Goal: Information Seeking & Learning: Find specific fact

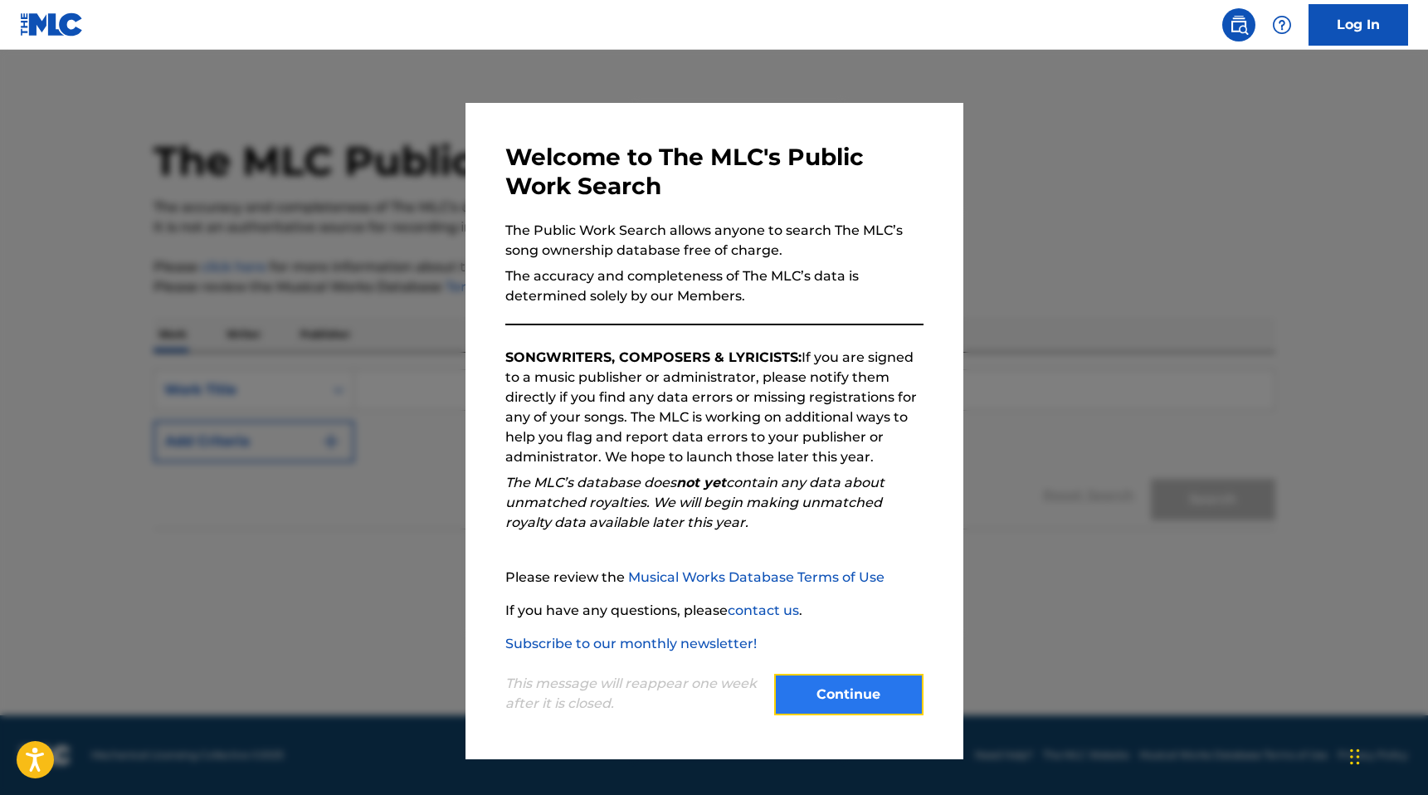
click at [741, 700] on button "Continue" at bounding box center [848, 694] width 149 height 41
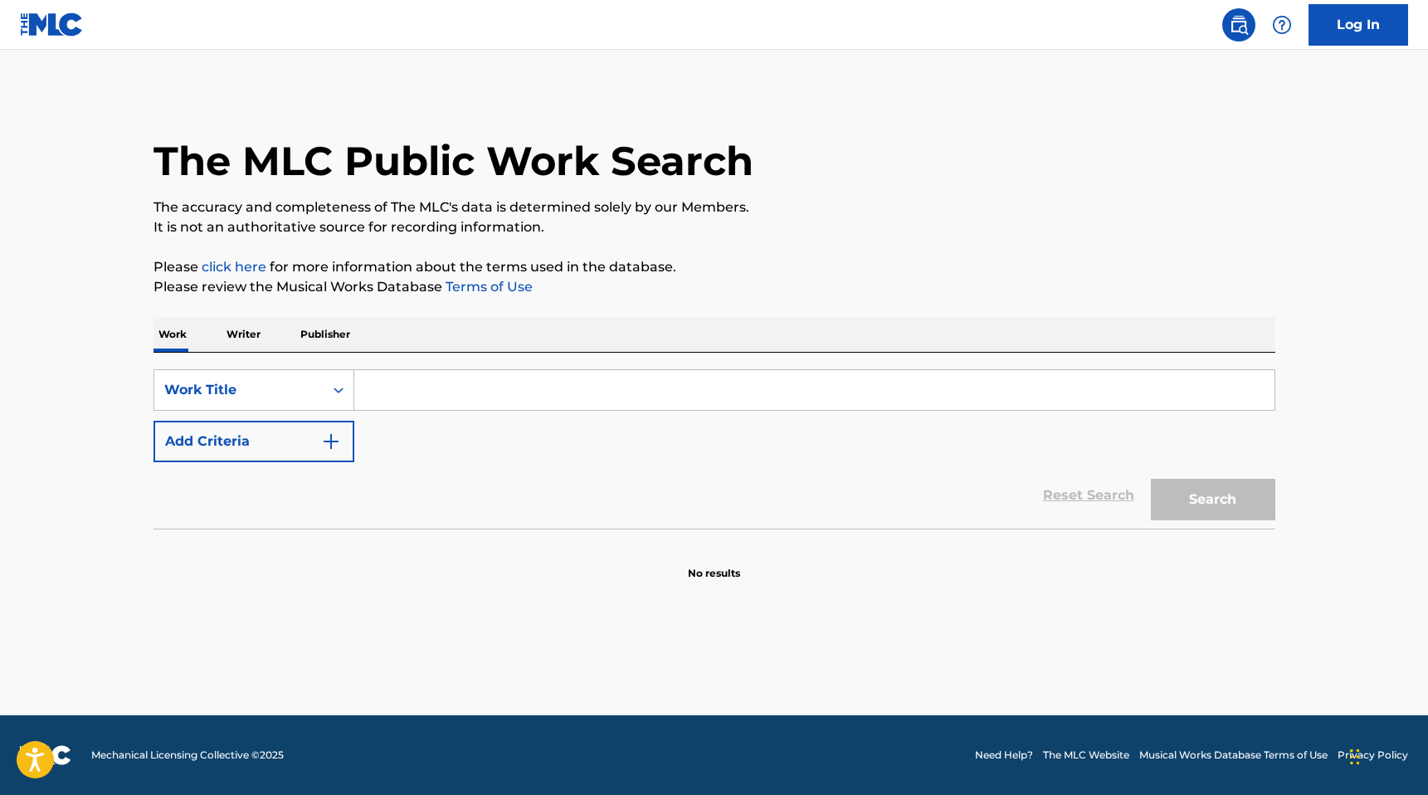
click at [491, 395] on input "Search Form" at bounding box center [814, 390] width 920 height 40
type input "[PERSON_NAME]"
click at [249, 344] on p "Writer" at bounding box center [244, 334] width 44 height 35
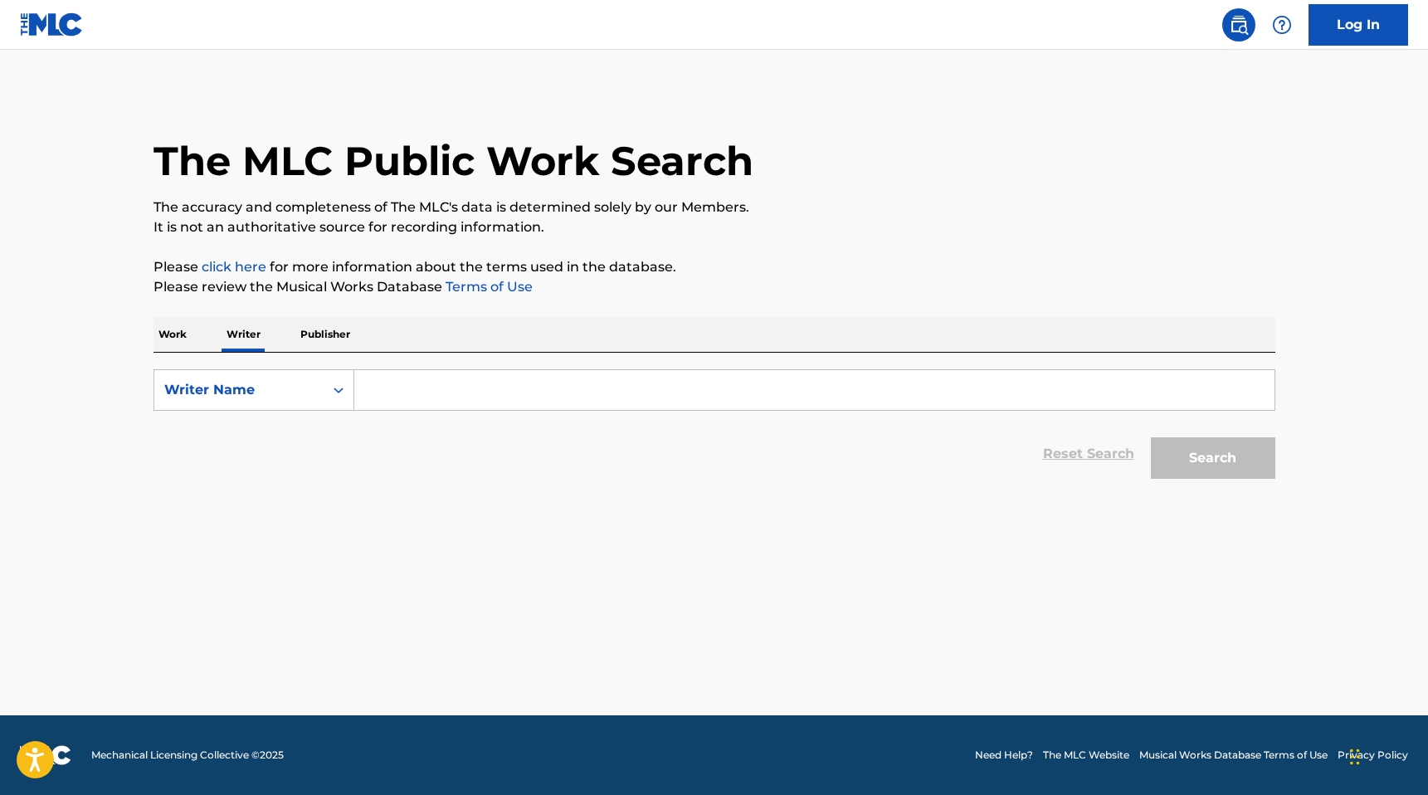
click at [397, 371] on input "Search Form" at bounding box center [814, 390] width 920 height 40
type input "[PERSON_NAME]"
click at [741, 475] on button "Search" at bounding box center [1213, 457] width 124 height 41
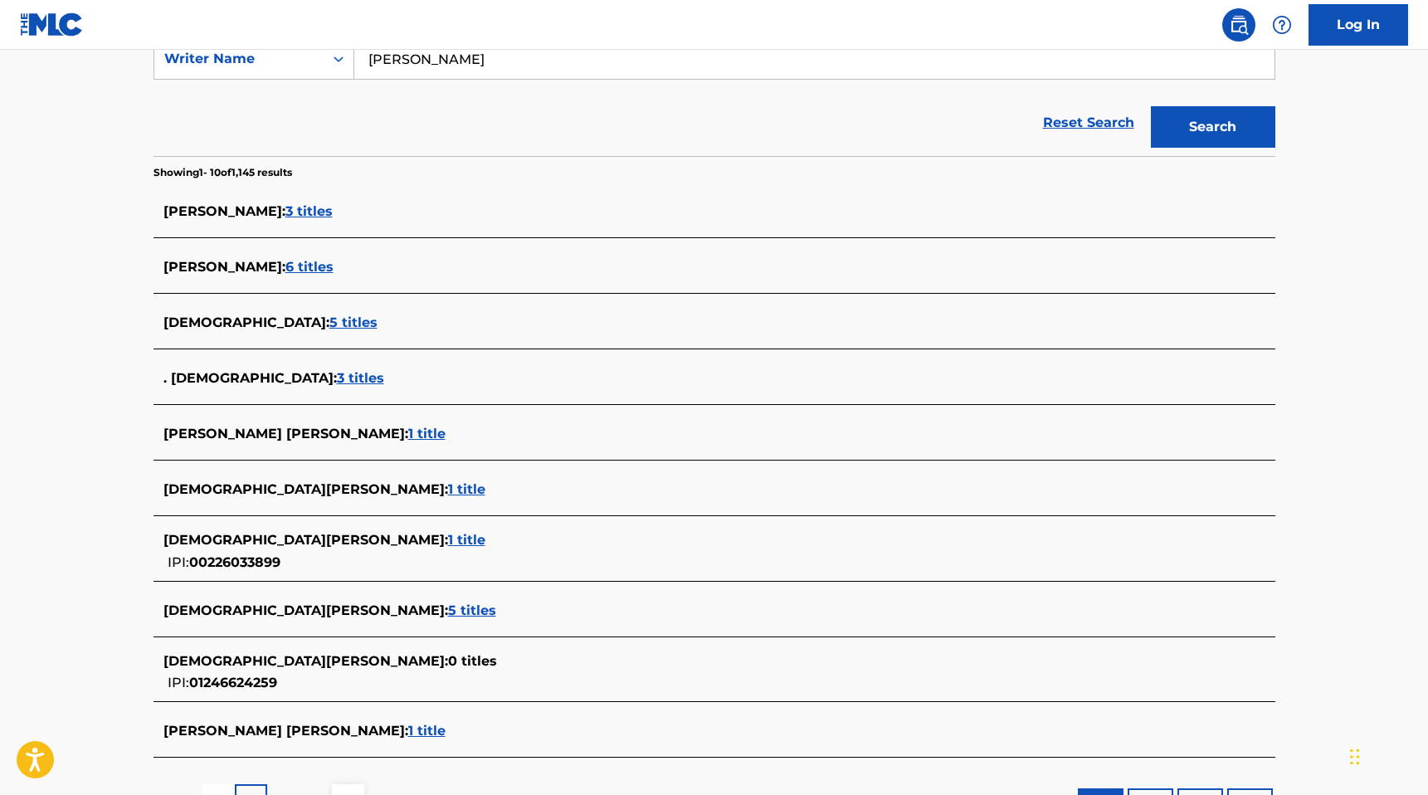
scroll to position [348, 0]
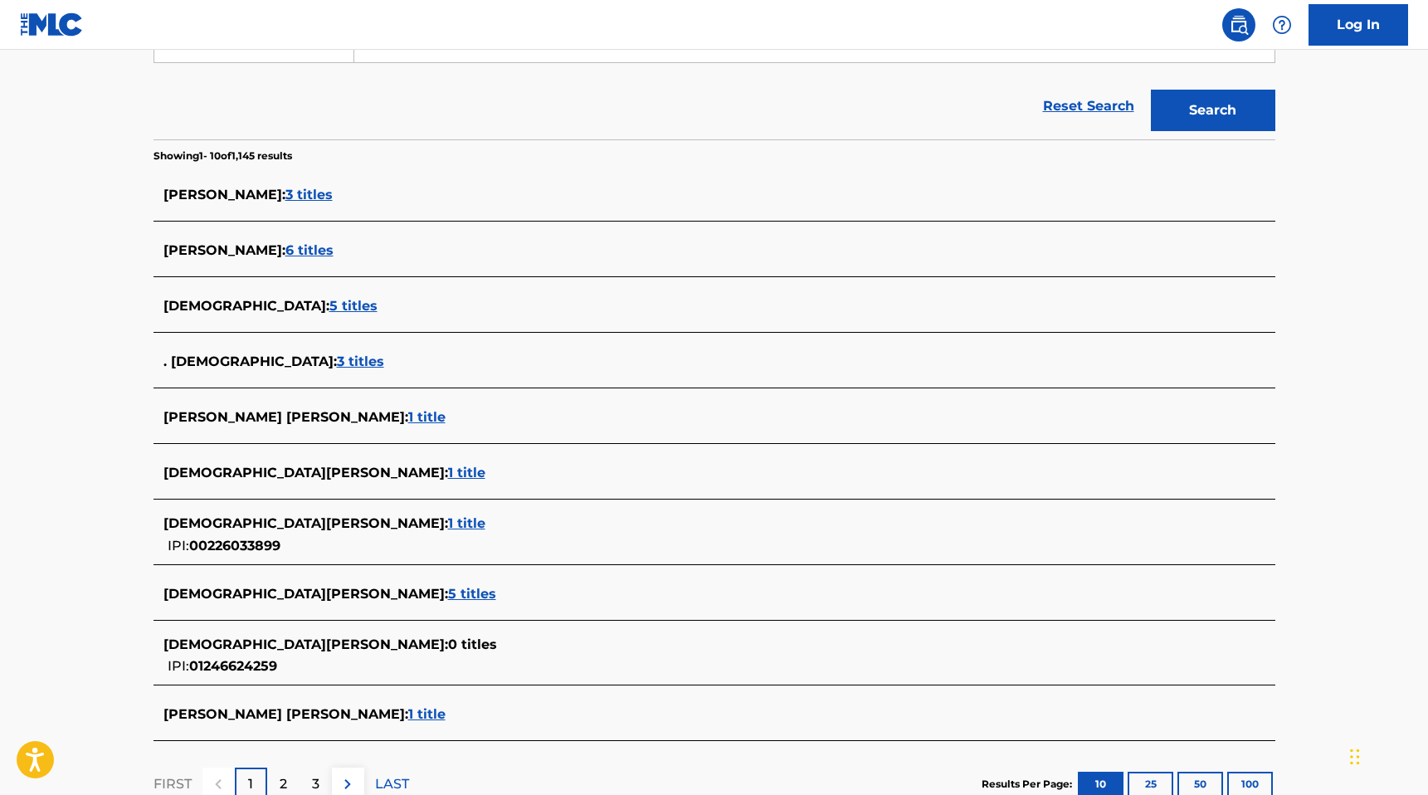
click at [448, 594] on span "5 titles" at bounding box center [472, 594] width 48 height 16
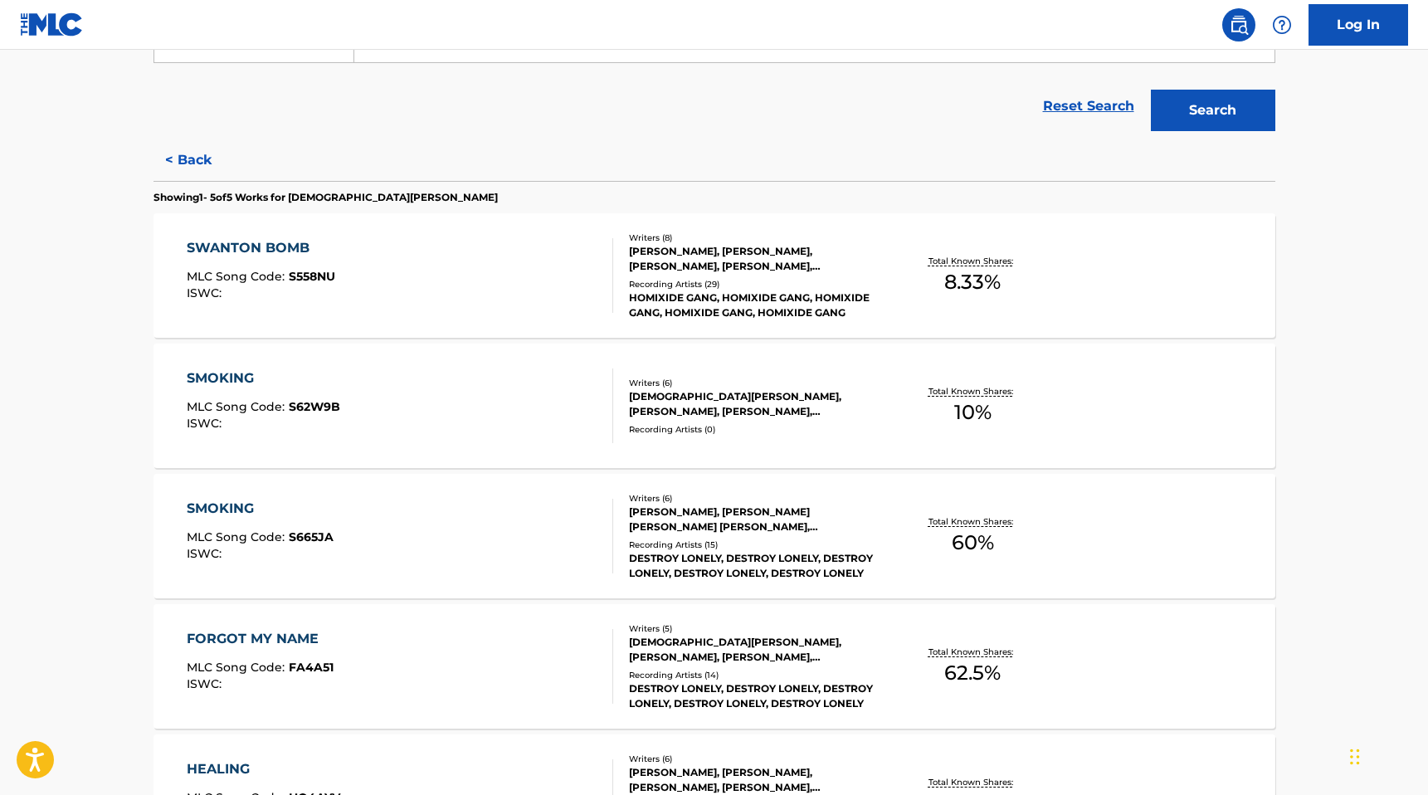
click at [264, 251] on div "SWANTON BOMB" at bounding box center [261, 248] width 149 height 20
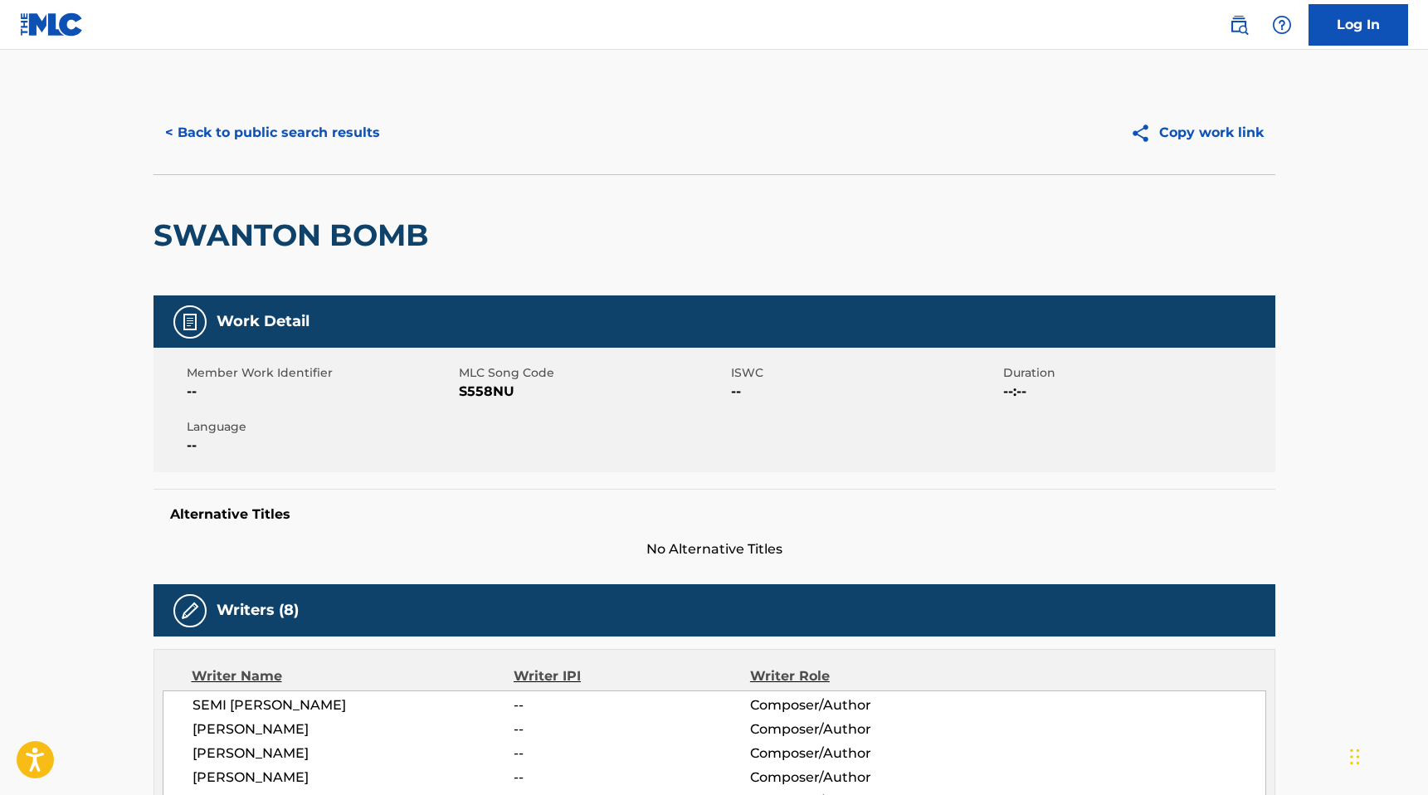
click at [219, 154] on div "< Back to public search results Copy work link" at bounding box center [715, 132] width 1122 height 83
click at [209, 135] on button "< Back to public search results" at bounding box center [273, 132] width 238 height 41
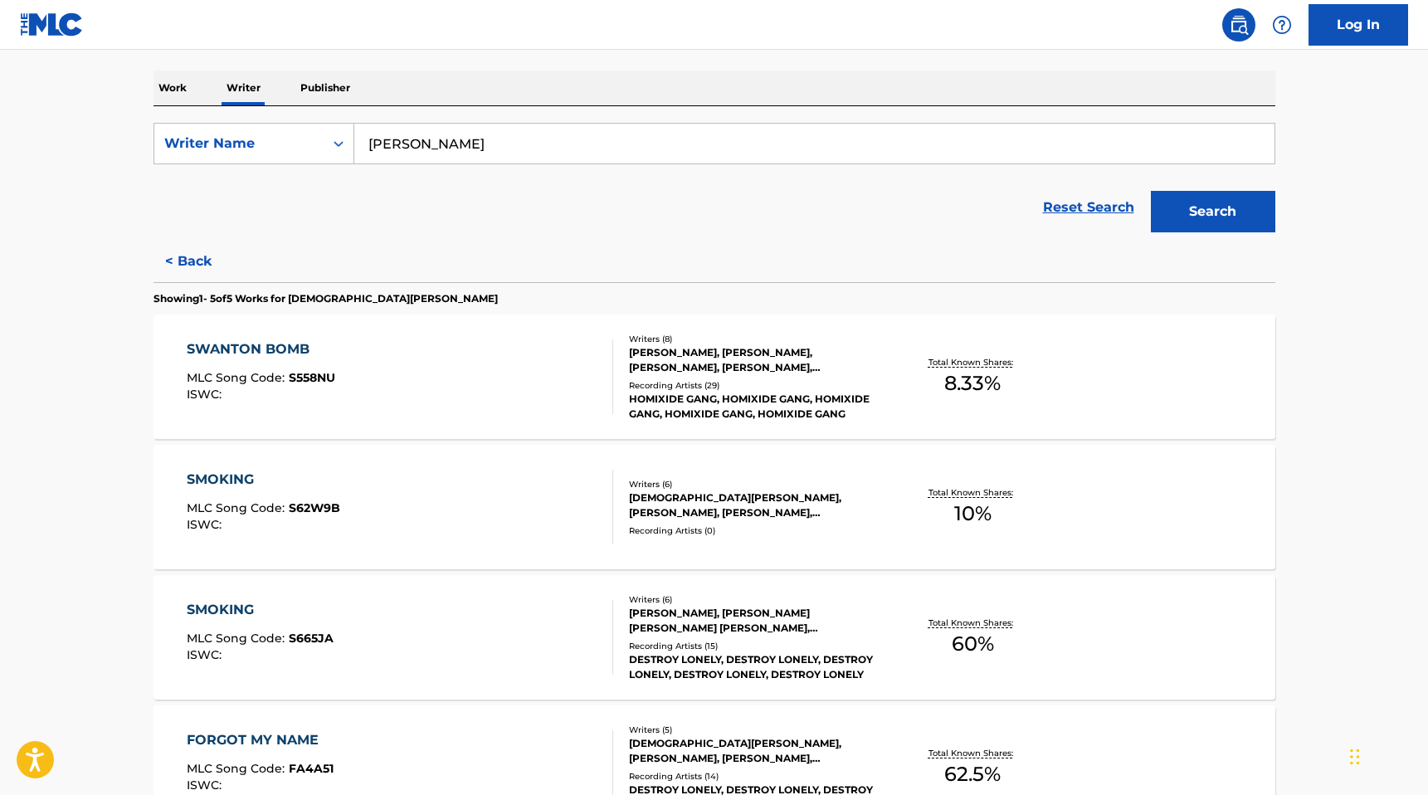
scroll to position [218, 0]
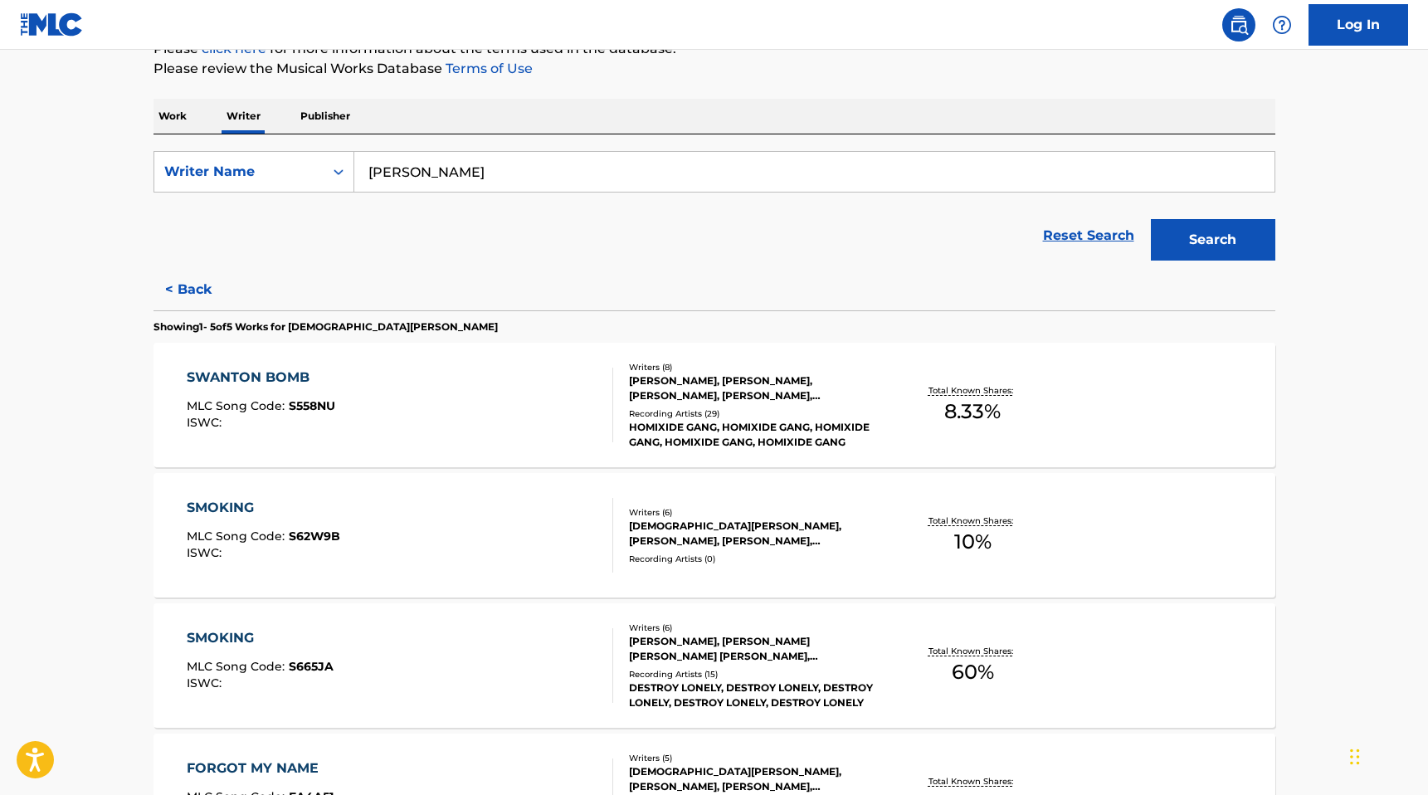
click at [477, 180] on input "[PERSON_NAME]" at bounding box center [814, 172] width 920 height 40
drag, startPoint x: 485, startPoint y: 175, endPoint x: 324, endPoint y: 170, distance: 161.1
click at [324, 170] on div "SearchWithCriteria76885c47-f2f9-4c66-ae85-303932b80f55 Writer Name [PERSON_NAME]" at bounding box center [715, 171] width 1122 height 41
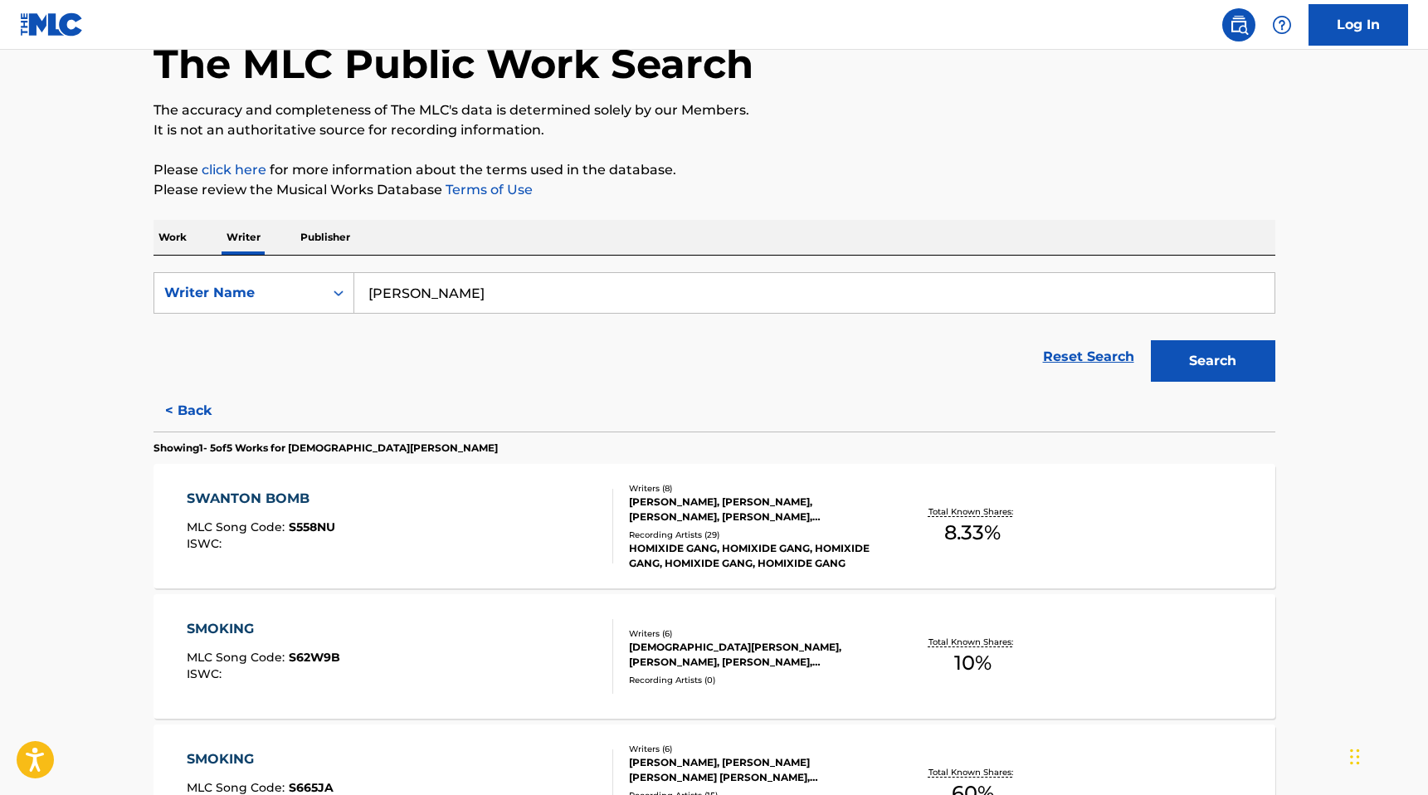
scroll to position [0, 0]
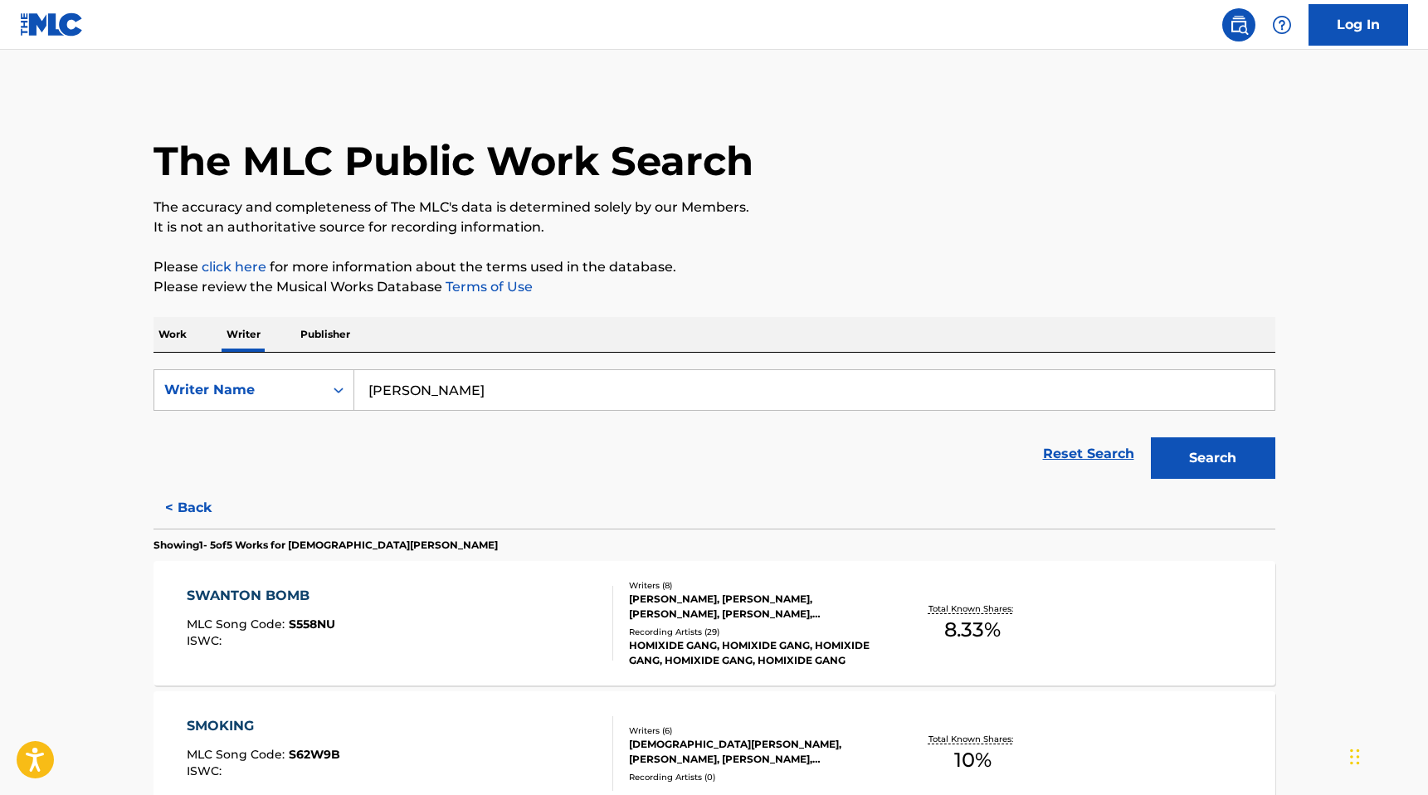
click at [171, 334] on p "Work" at bounding box center [173, 334] width 38 height 35
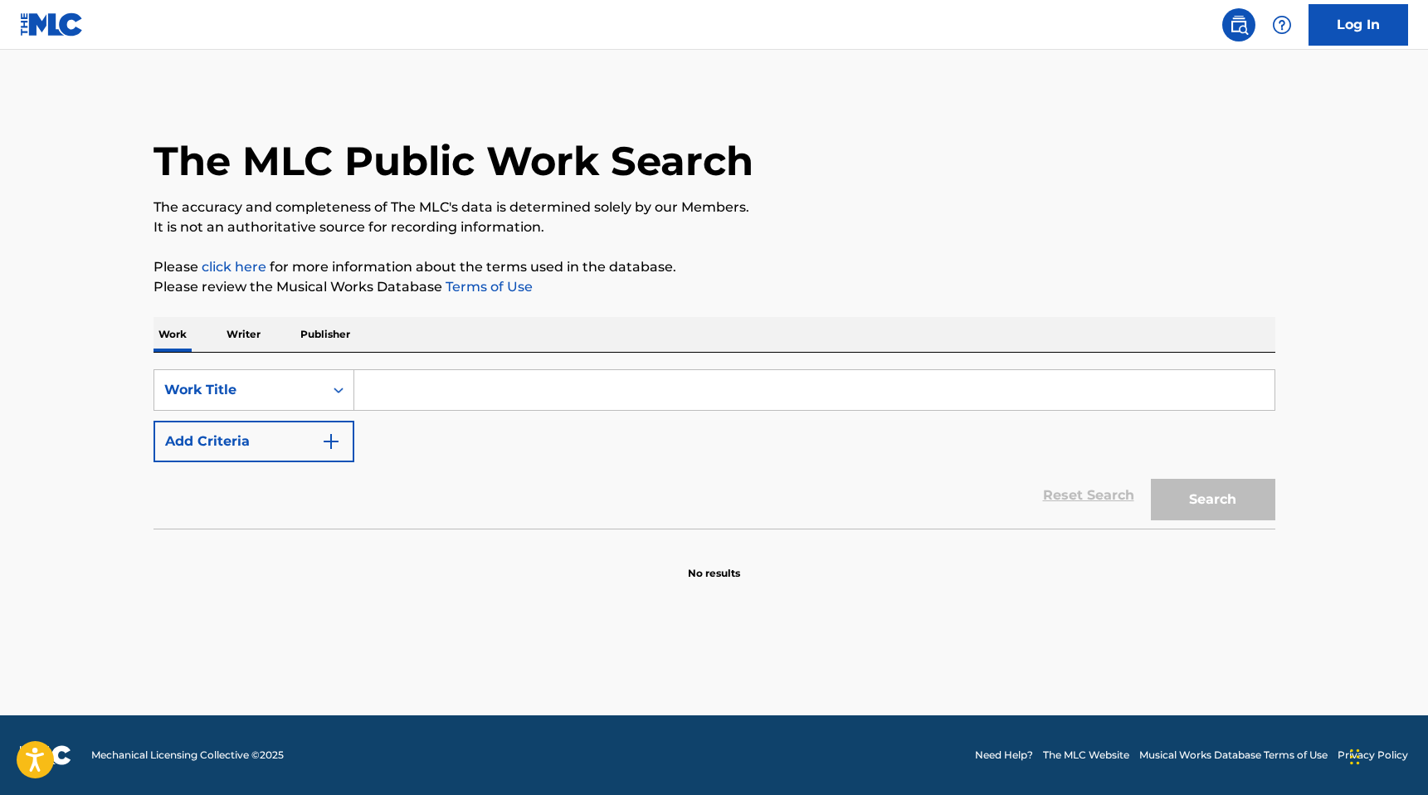
click at [234, 340] on p "Writer" at bounding box center [244, 334] width 44 height 35
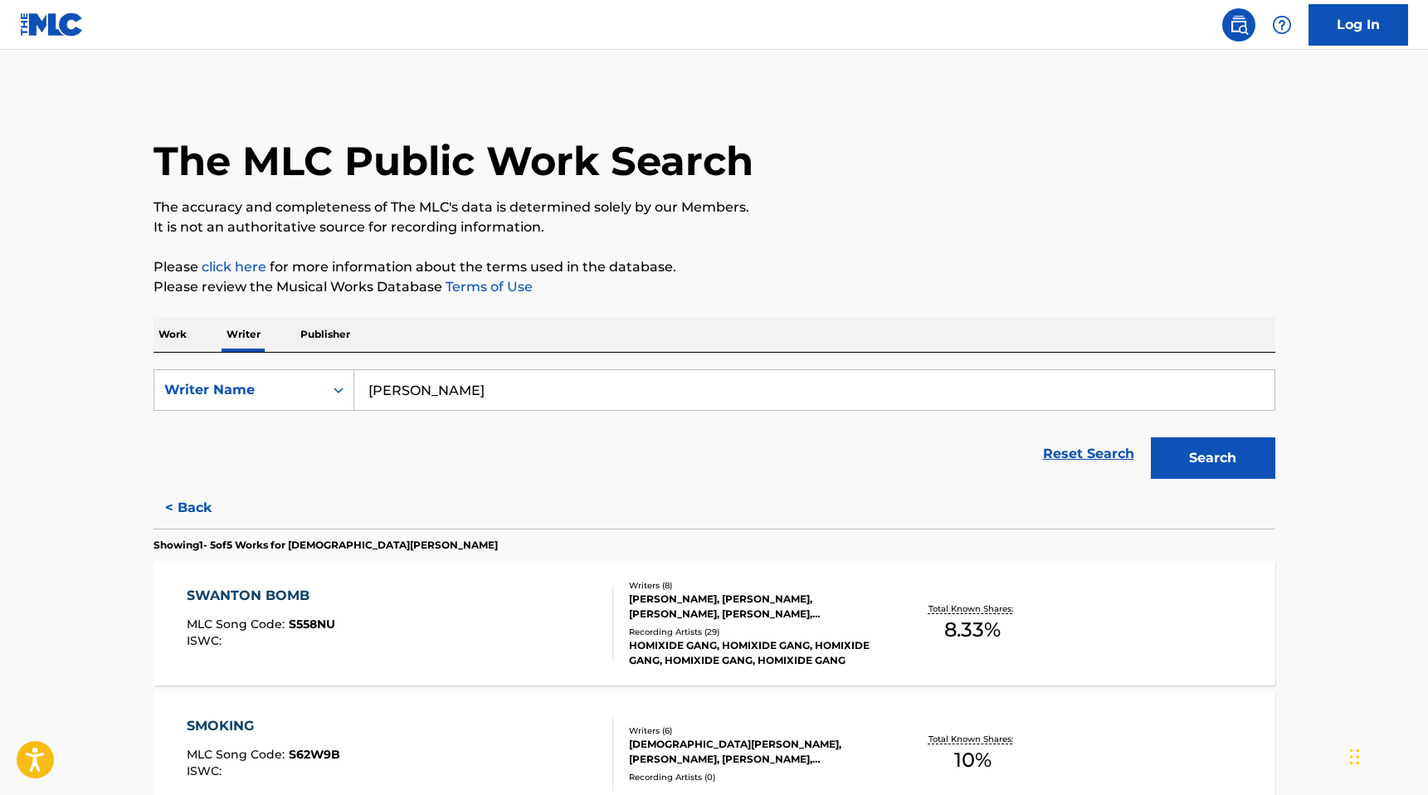
click at [193, 334] on div "Work Writer Publisher" at bounding box center [715, 334] width 1122 height 35
click at [183, 334] on p "Work" at bounding box center [173, 334] width 38 height 35
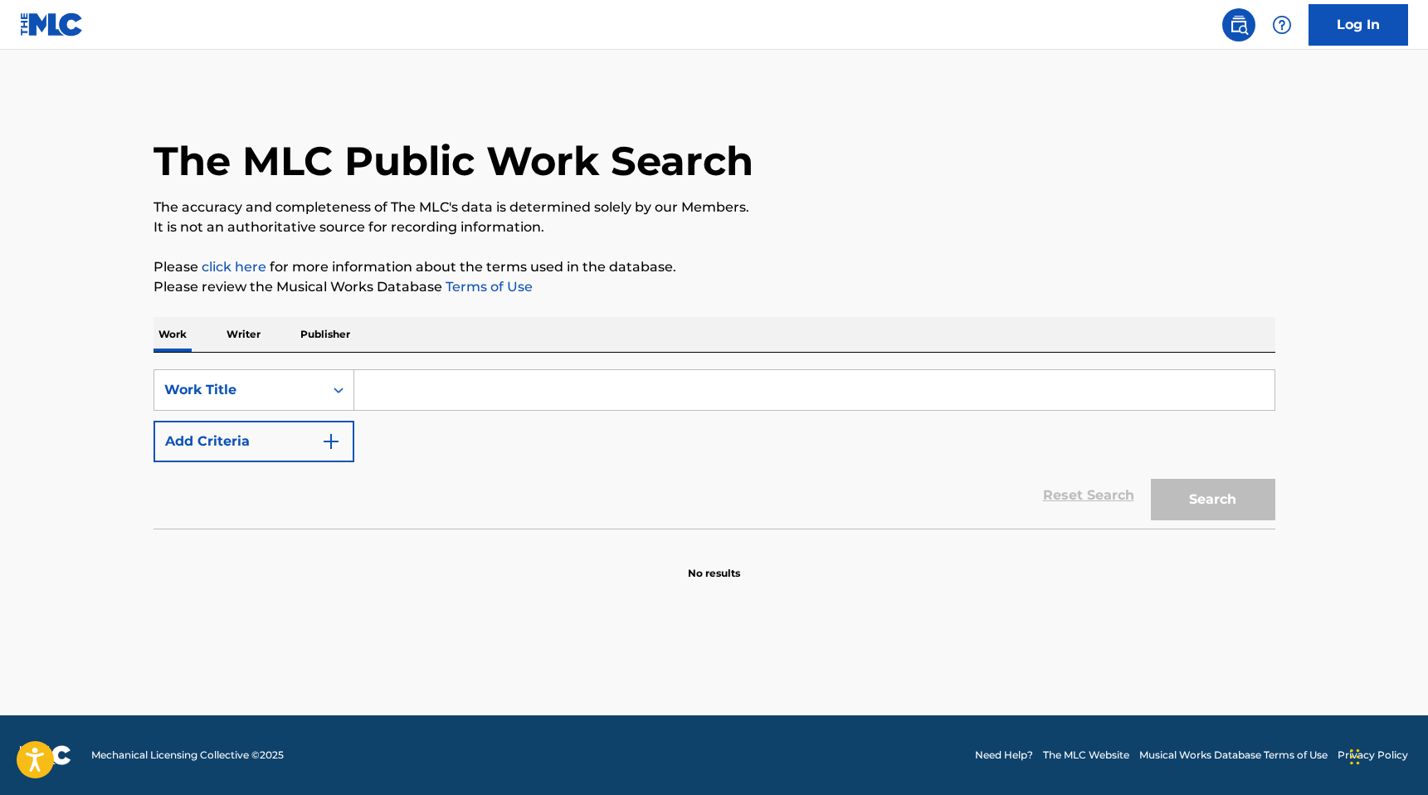
click at [183, 334] on p "Work" at bounding box center [173, 334] width 38 height 35
click at [219, 334] on div "Work Writer Publisher" at bounding box center [715, 334] width 1122 height 35
click at [246, 335] on p "Writer" at bounding box center [244, 334] width 44 height 35
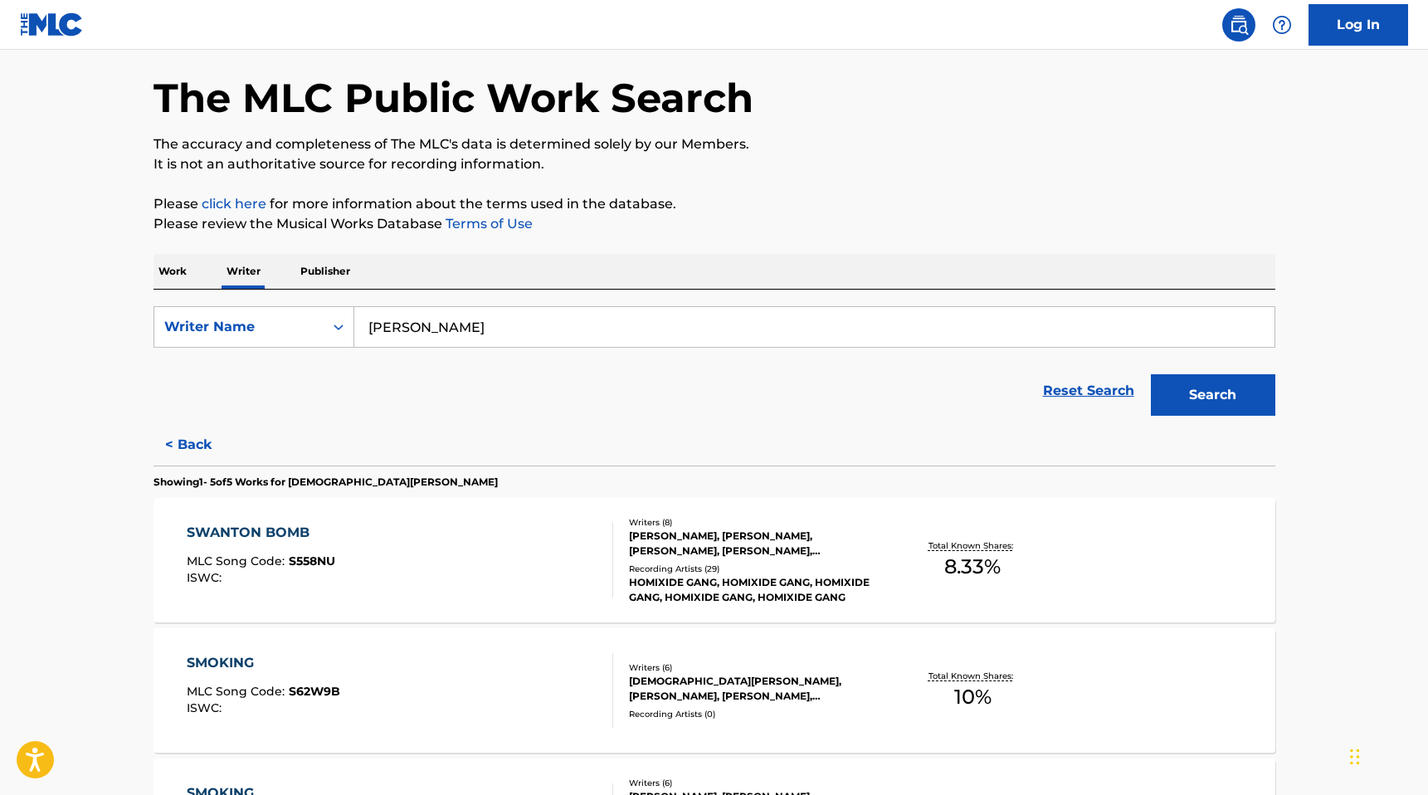
scroll to position [108, 0]
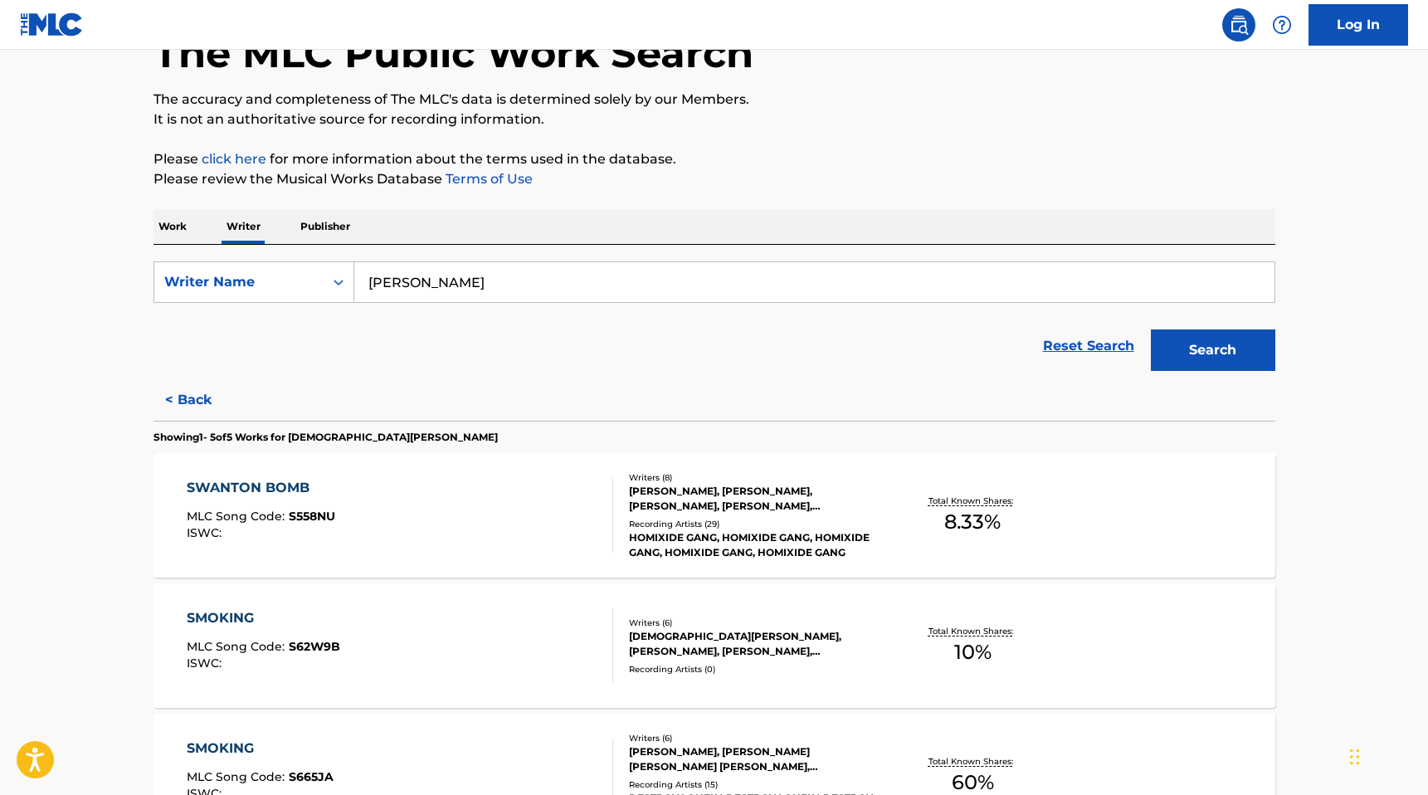
click at [717, 510] on div "[PERSON_NAME], [PERSON_NAME], [PERSON_NAME], [PERSON_NAME], [PERSON_NAME], [PER…" at bounding box center [754, 499] width 251 height 30
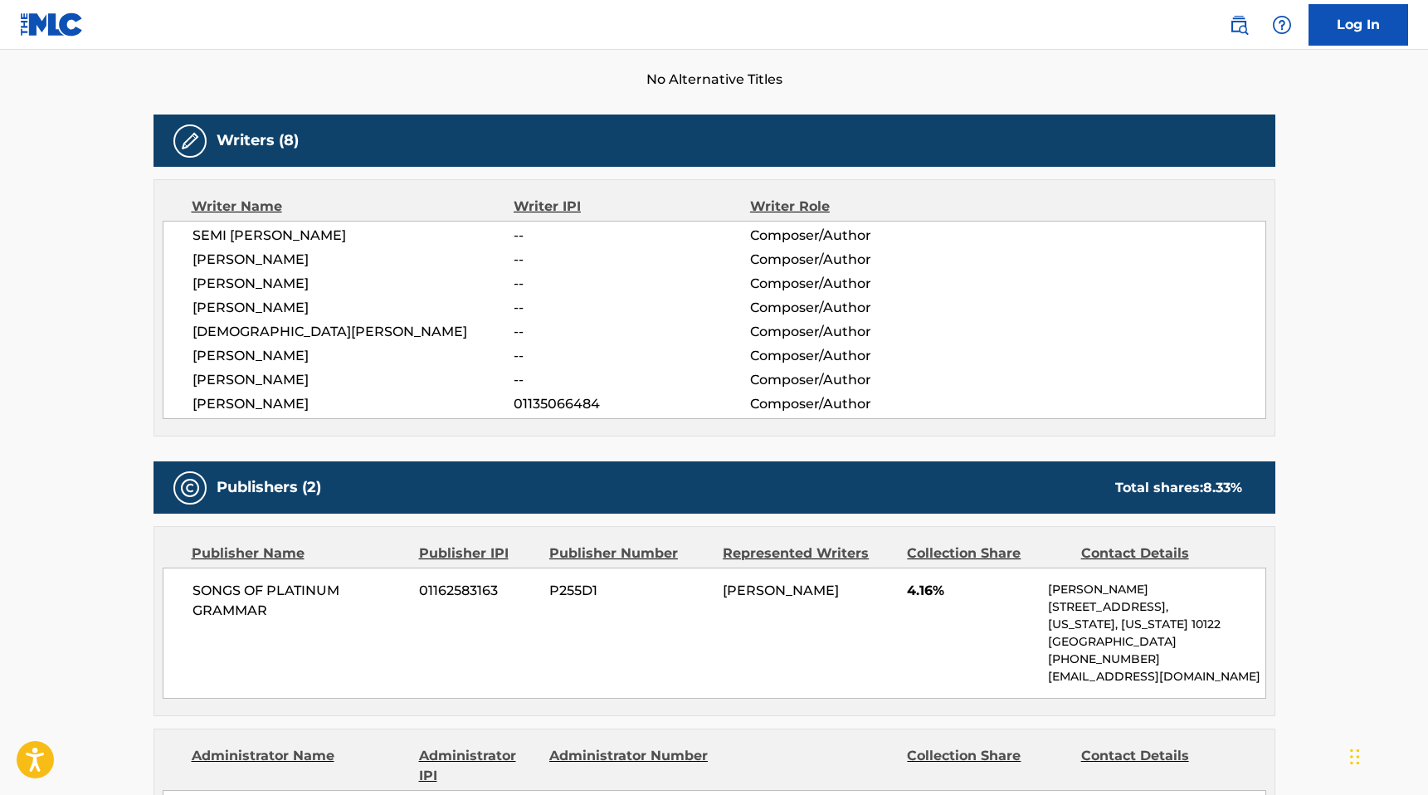
scroll to position [475, 0]
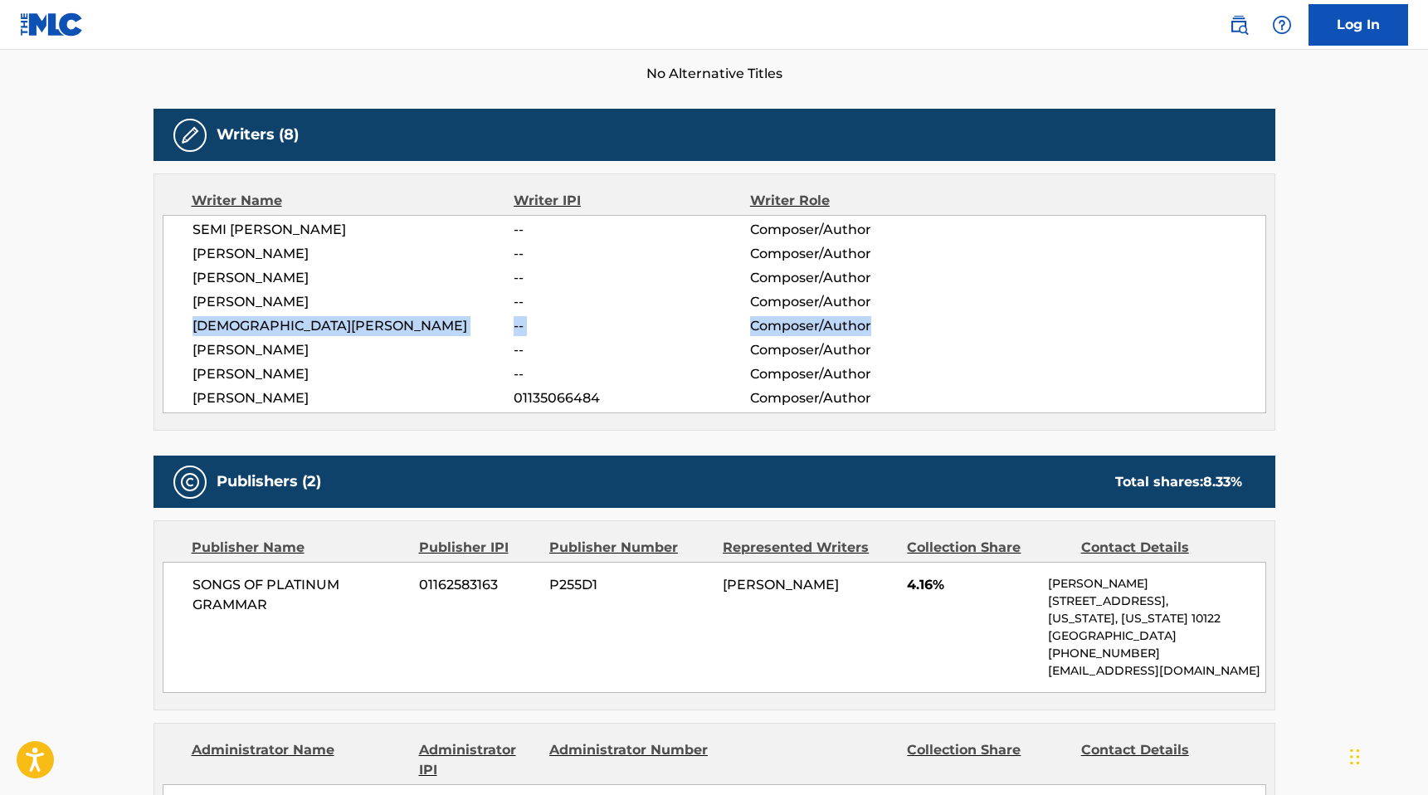
drag, startPoint x: 188, startPoint y: 326, endPoint x: 891, endPoint y: 328, distance: 703.7
click at [741, 328] on div "[PERSON_NAME] -- Composer/Author [PERSON_NAME] -- Composer/Author [PERSON_NAME]…" at bounding box center [715, 314] width 1104 height 198
click at [741, 328] on span "Composer/Author" at bounding box center [857, 326] width 215 height 20
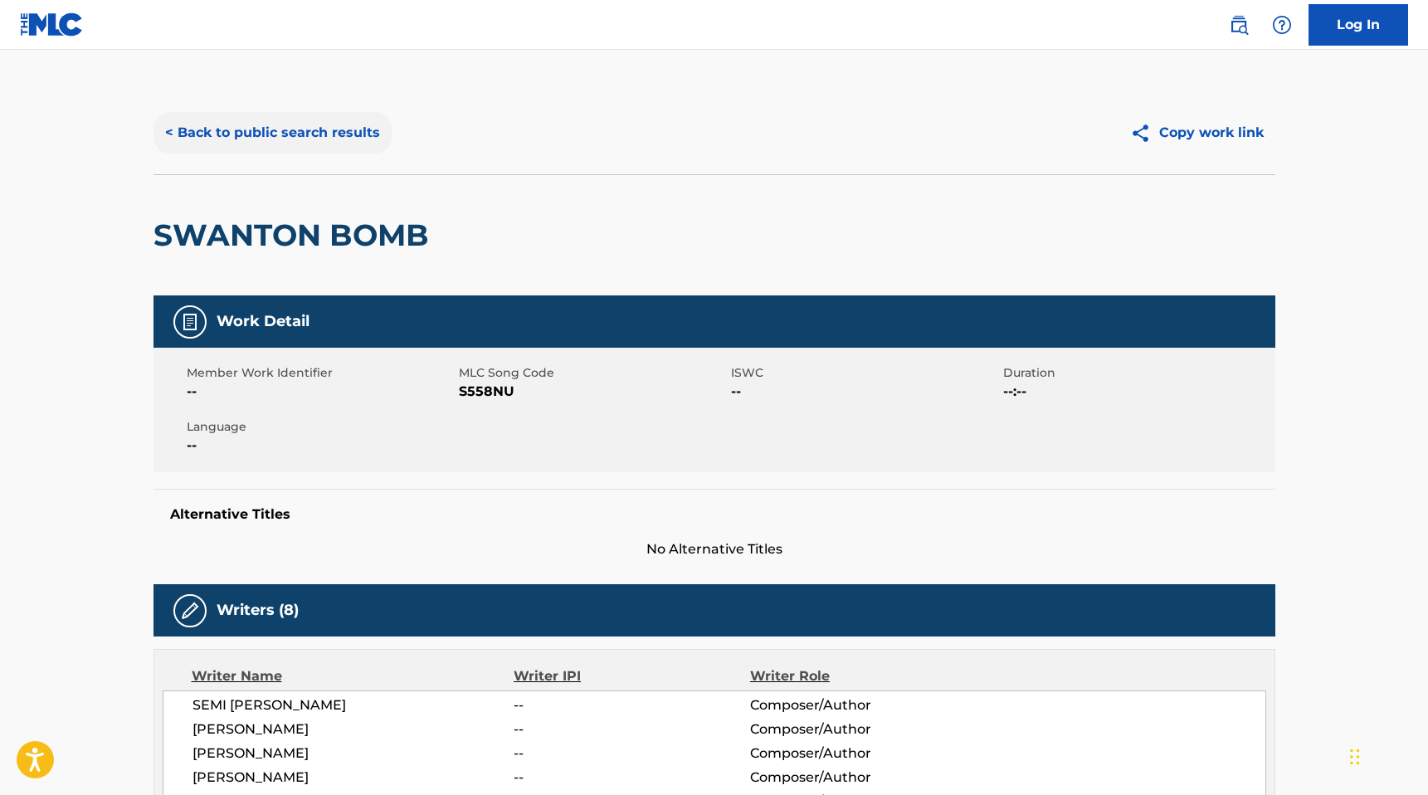
click at [262, 132] on button "< Back to public search results" at bounding box center [273, 132] width 238 height 41
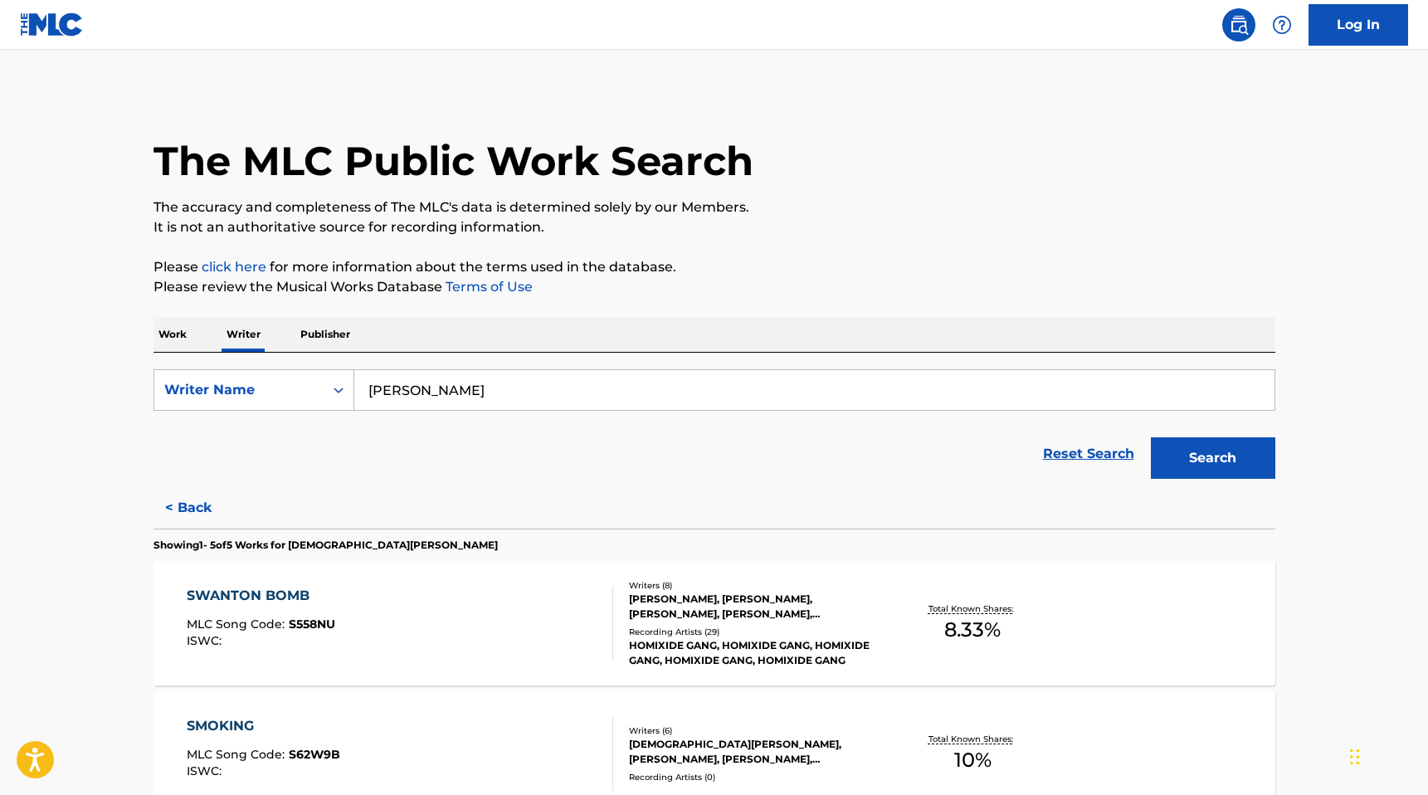
click at [199, 334] on div "Work Writer Publisher" at bounding box center [715, 334] width 1122 height 35
click at [184, 334] on p "Work" at bounding box center [173, 334] width 38 height 35
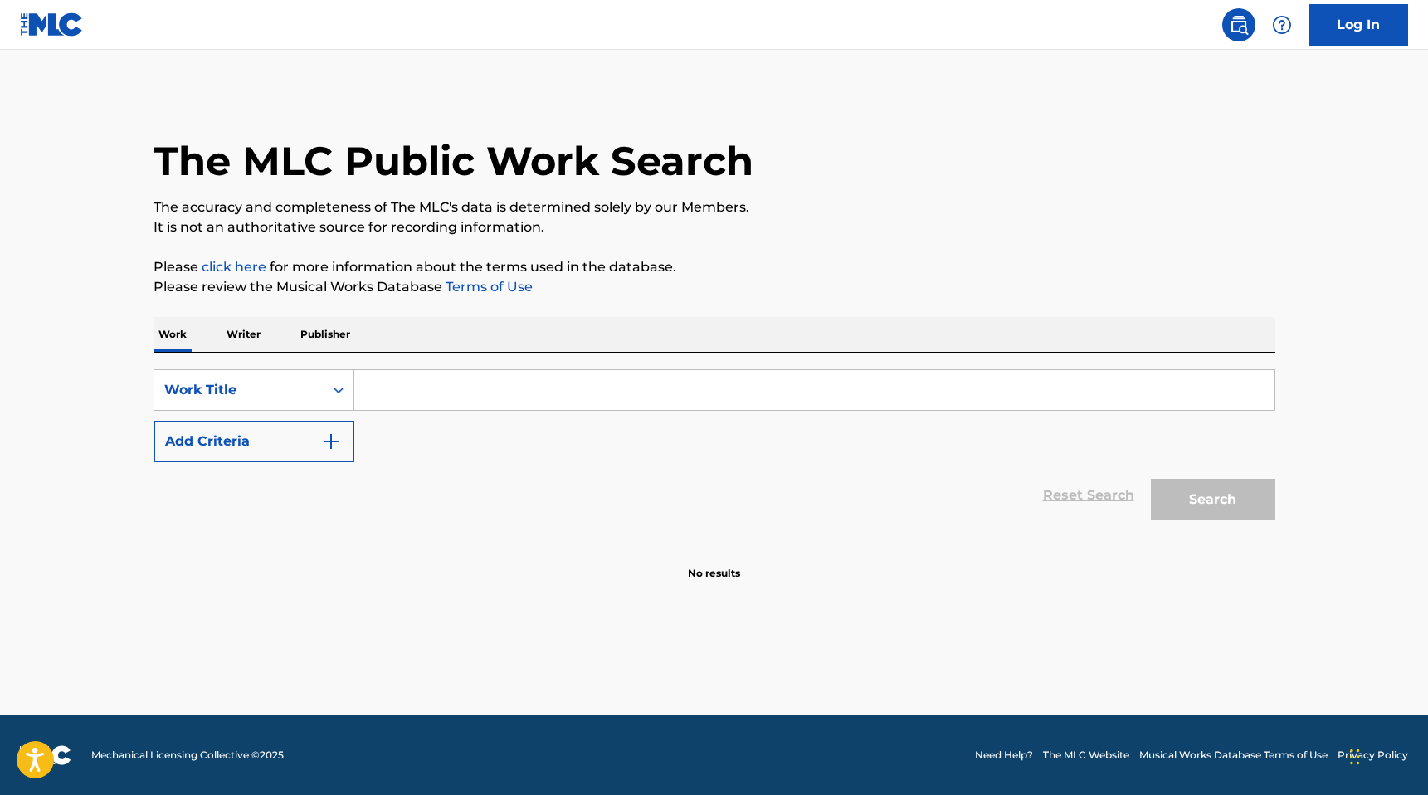
click at [434, 388] on input "Search Form" at bounding box center [814, 390] width 920 height 40
type input "roll wit me"
click at [741, 490] on button "Search" at bounding box center [1213, 499] width 124 height 41
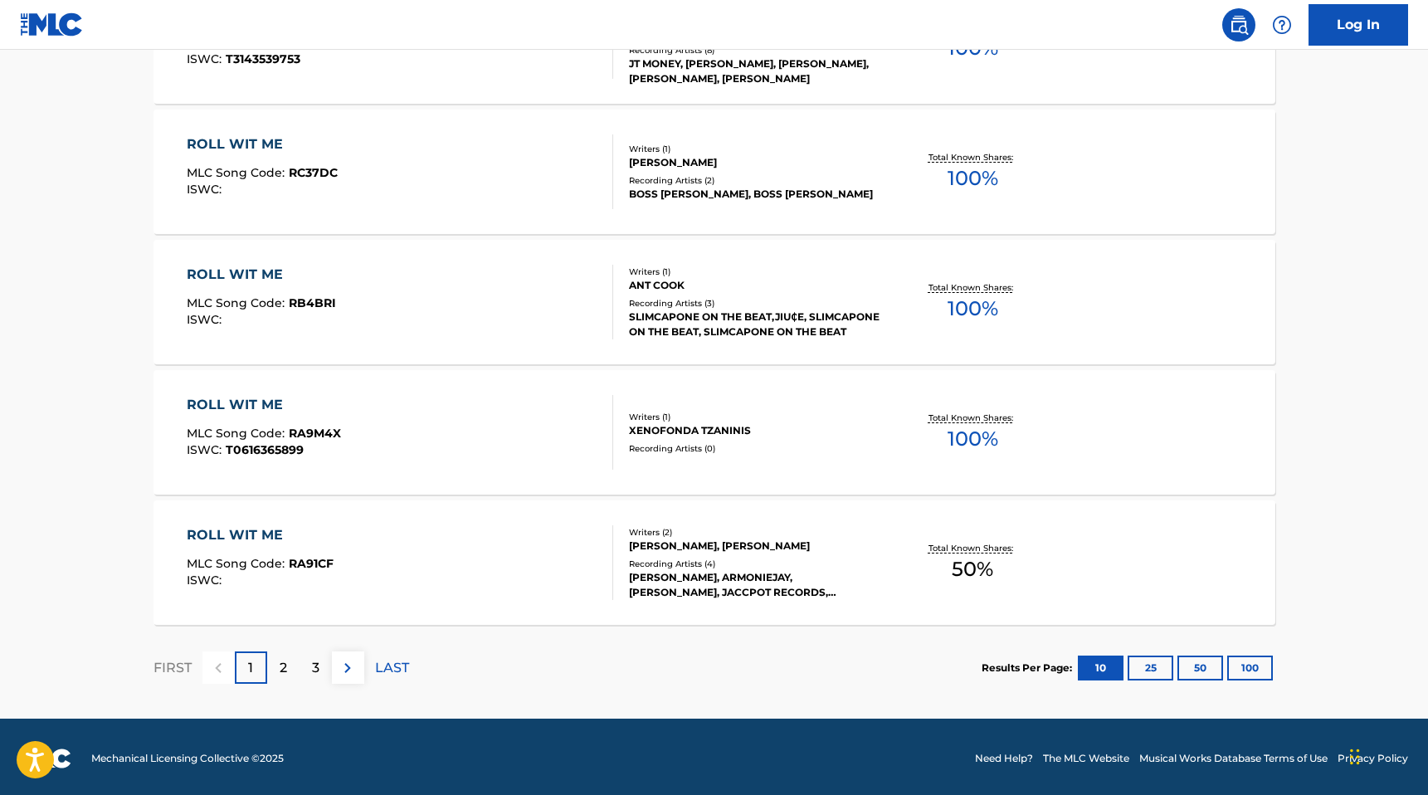
scroll to position [1236, 0]
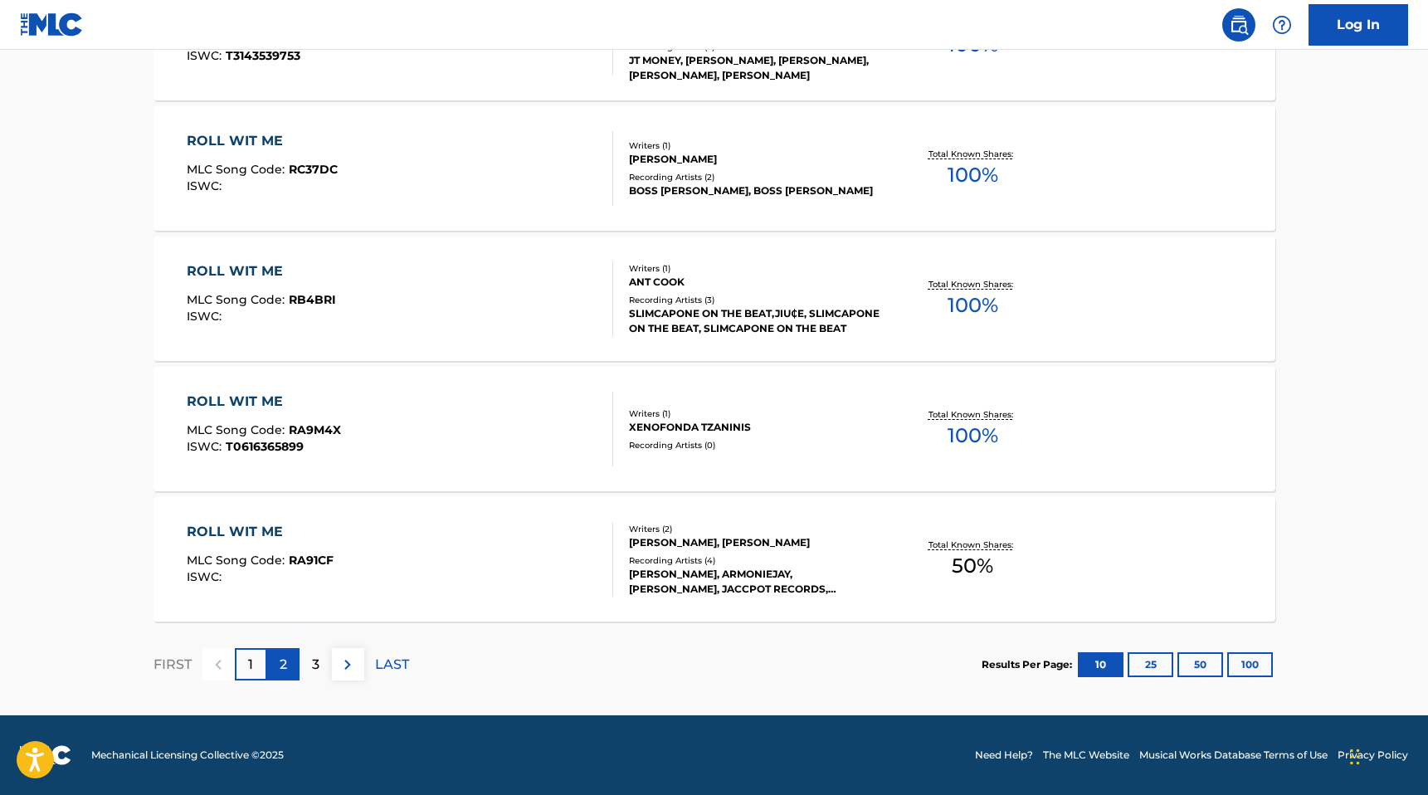
click at [277, 658] on div "2" at bounding box center [283, 664] width 32 height 32
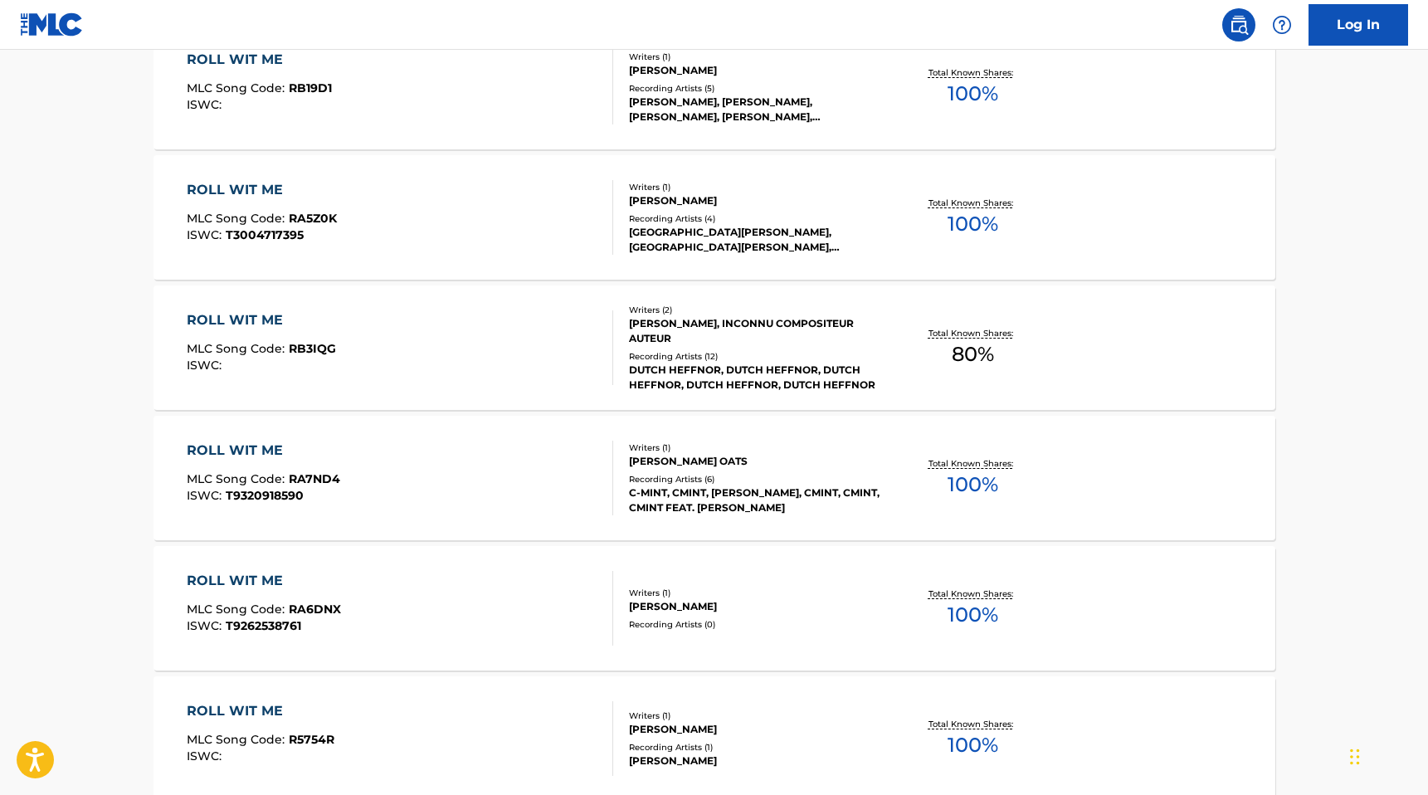
scroll to position [0, 0]
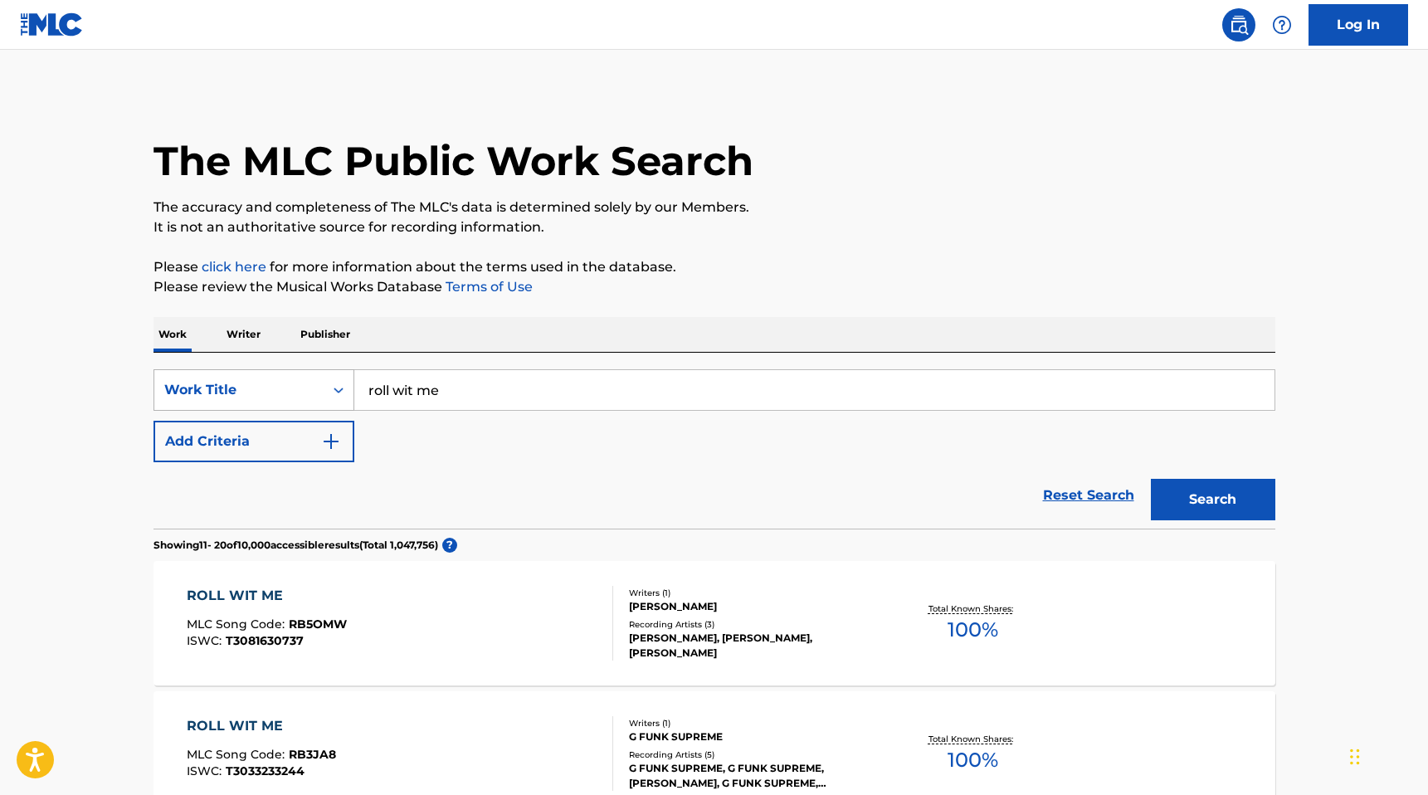
drag, startPoint x: 460, startPoint y: 388, endPoint x: 324, endPoint y: 388, distance: 135.3
click at [325, 388] on div "SearchWithCriteriae12dd5fb-ead4-4d62-9e37-193cd0b51777 Work Title roll wit me" at bounding box center [715, 389] width 1122 height 41
click at [231, 328] on p "Writer" at bounding box center [244, 334] width 44 height 35
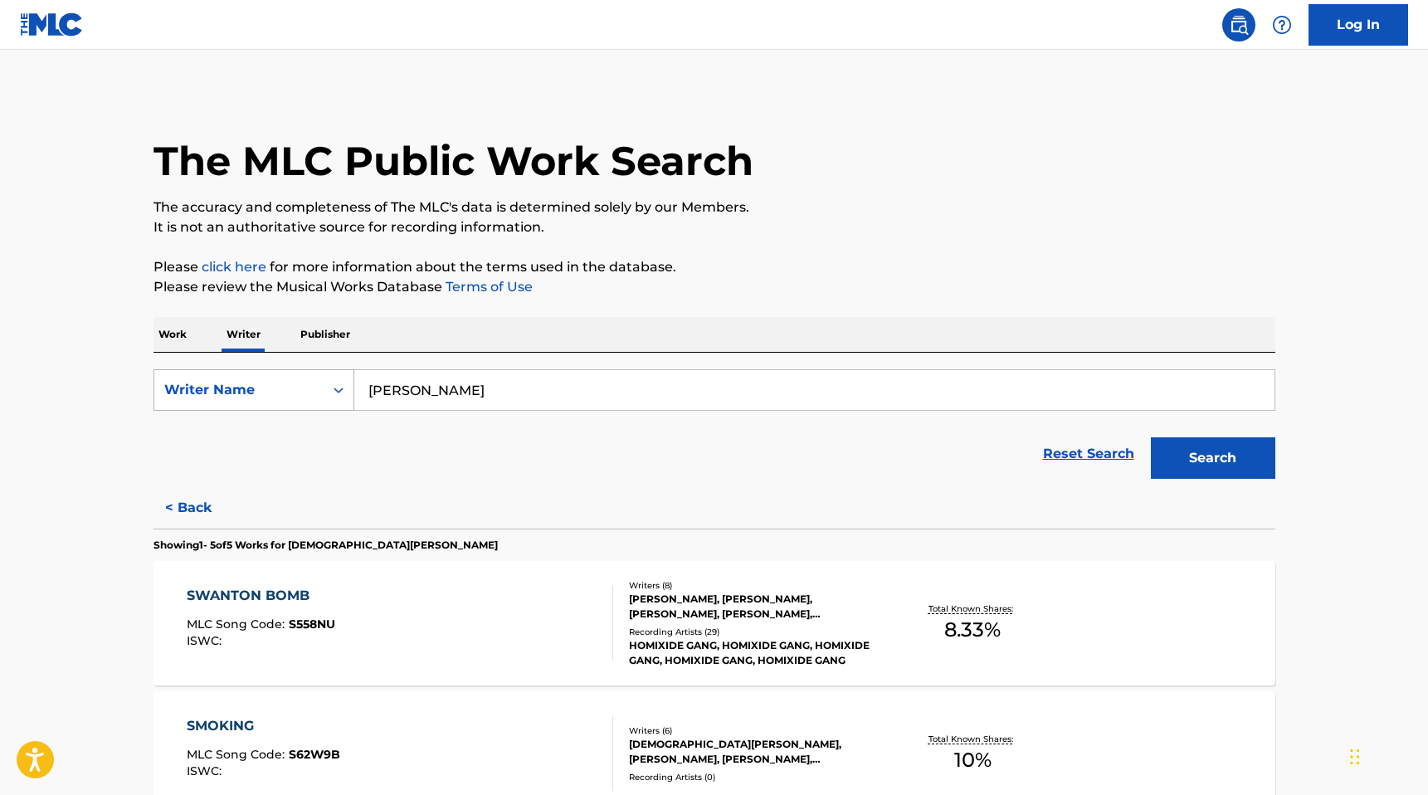
drag, startPoint x: 445, startPoint y: 393, endPoint x: 296, endPoint y: 393, distance: 148.5
click at [301, 393] on div "SearchWithCriteria76885c47-f2f9-4c66-ae85-303932b80f55 Writer Name [PERSON_NAME]" at bounding box center [715, 389] width 1122 height 41
type input "[PERSON_NAME]"
click at [741, 456] on button "Search" at bounding box center [1213, 457] width 124 height 41
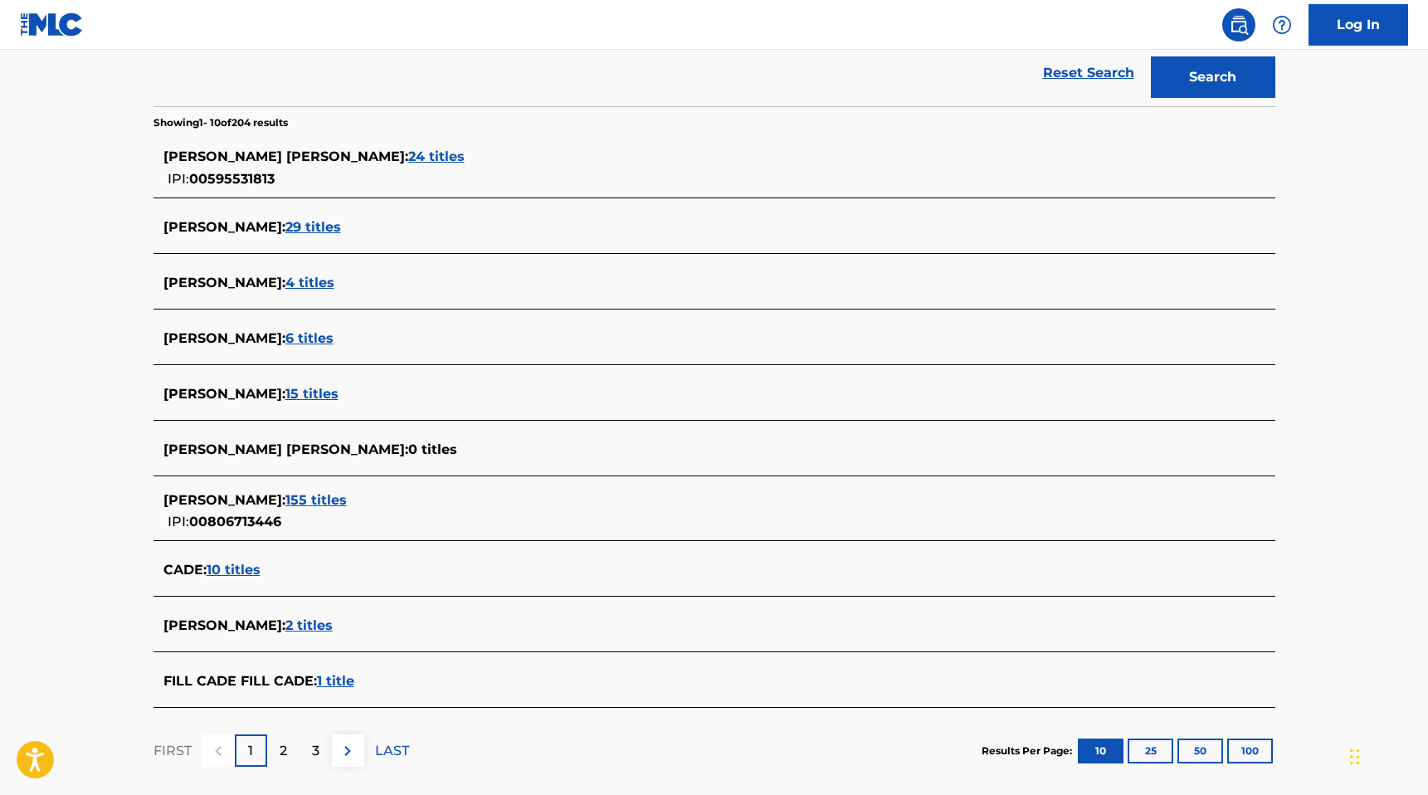
scroll to position [363, 0]
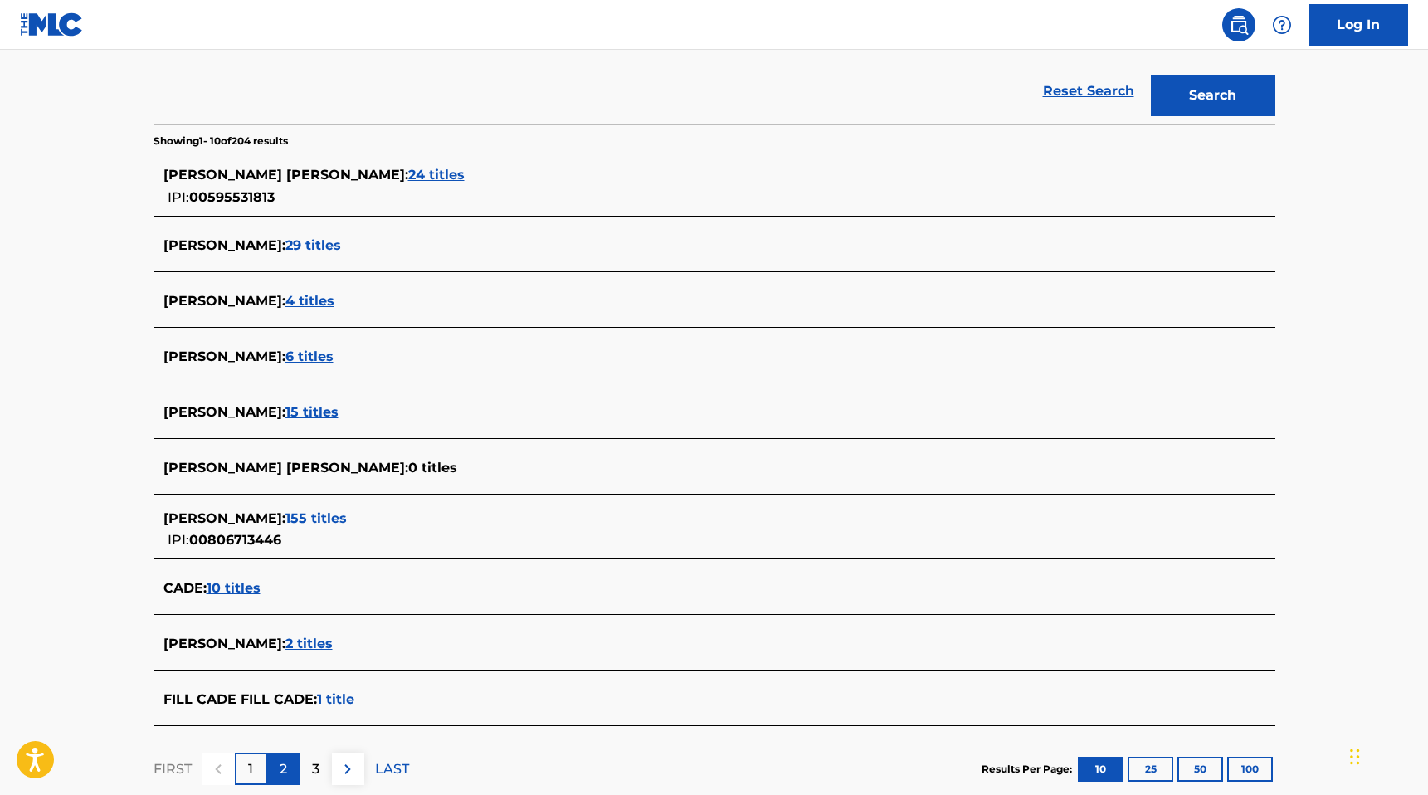
click at [280, 766] on p "2" at bounding box center [283, 769] width 7 height 20
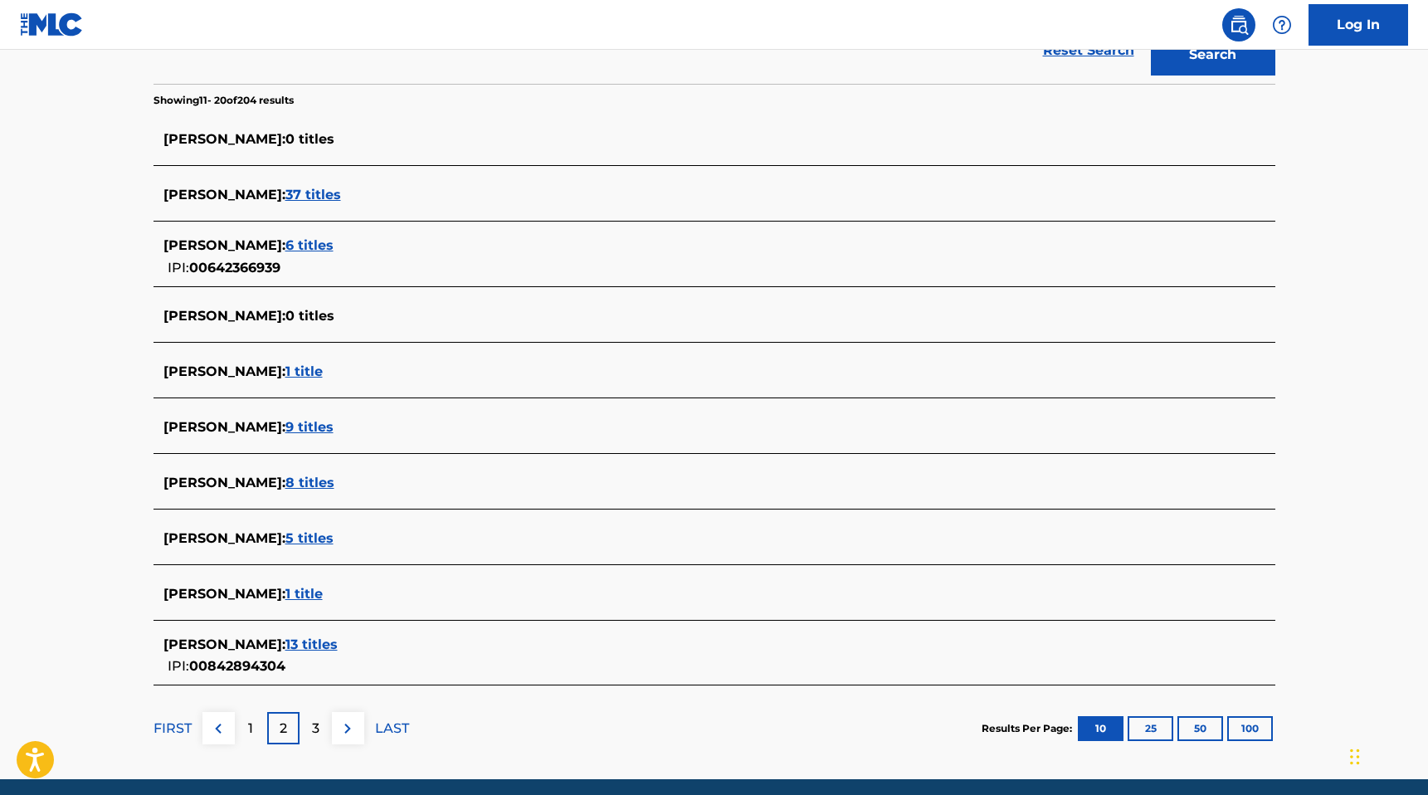
scroll to position [405, 0]
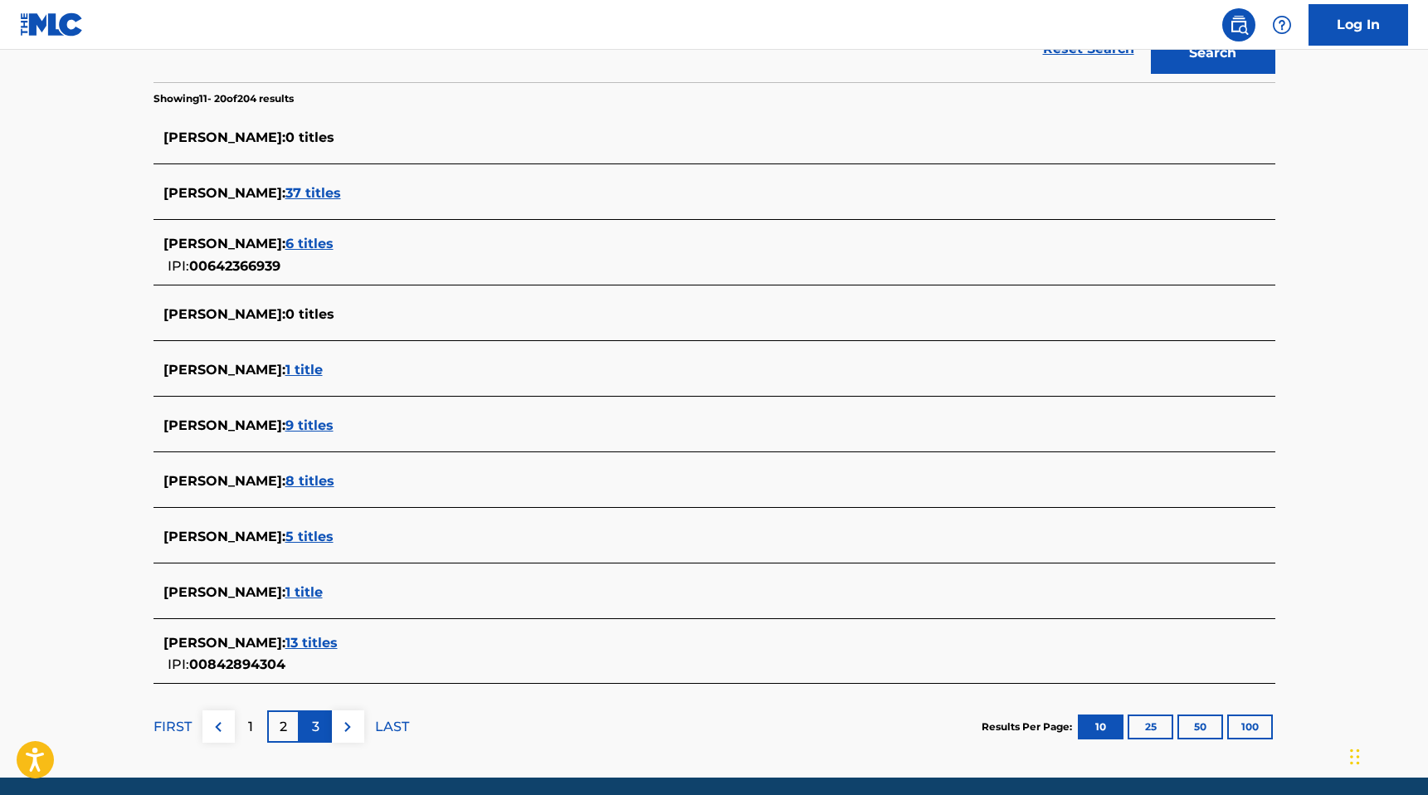
click at [312, 724] on p "3" at bounding box center [315, 727] width 7 height 20
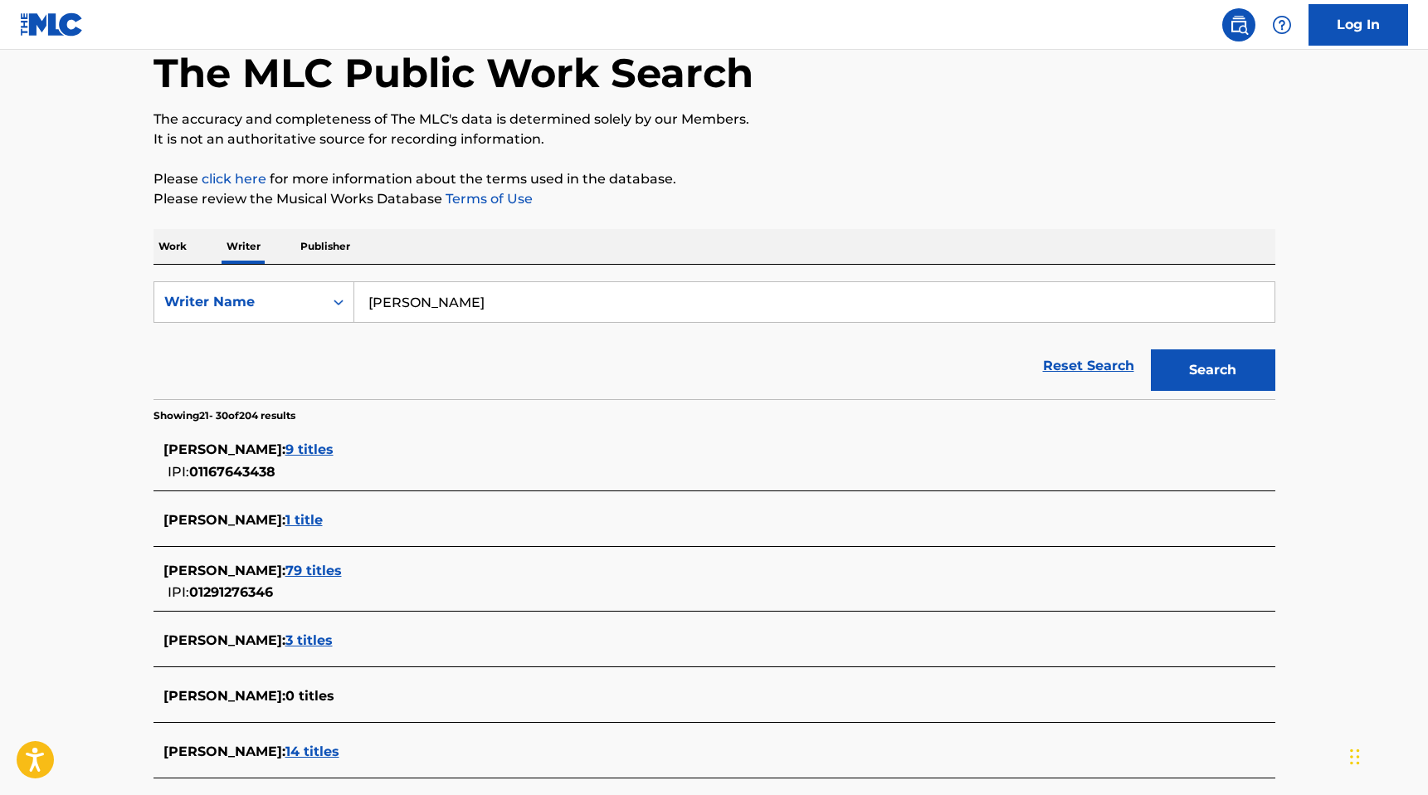
scroll to position [0, 0]
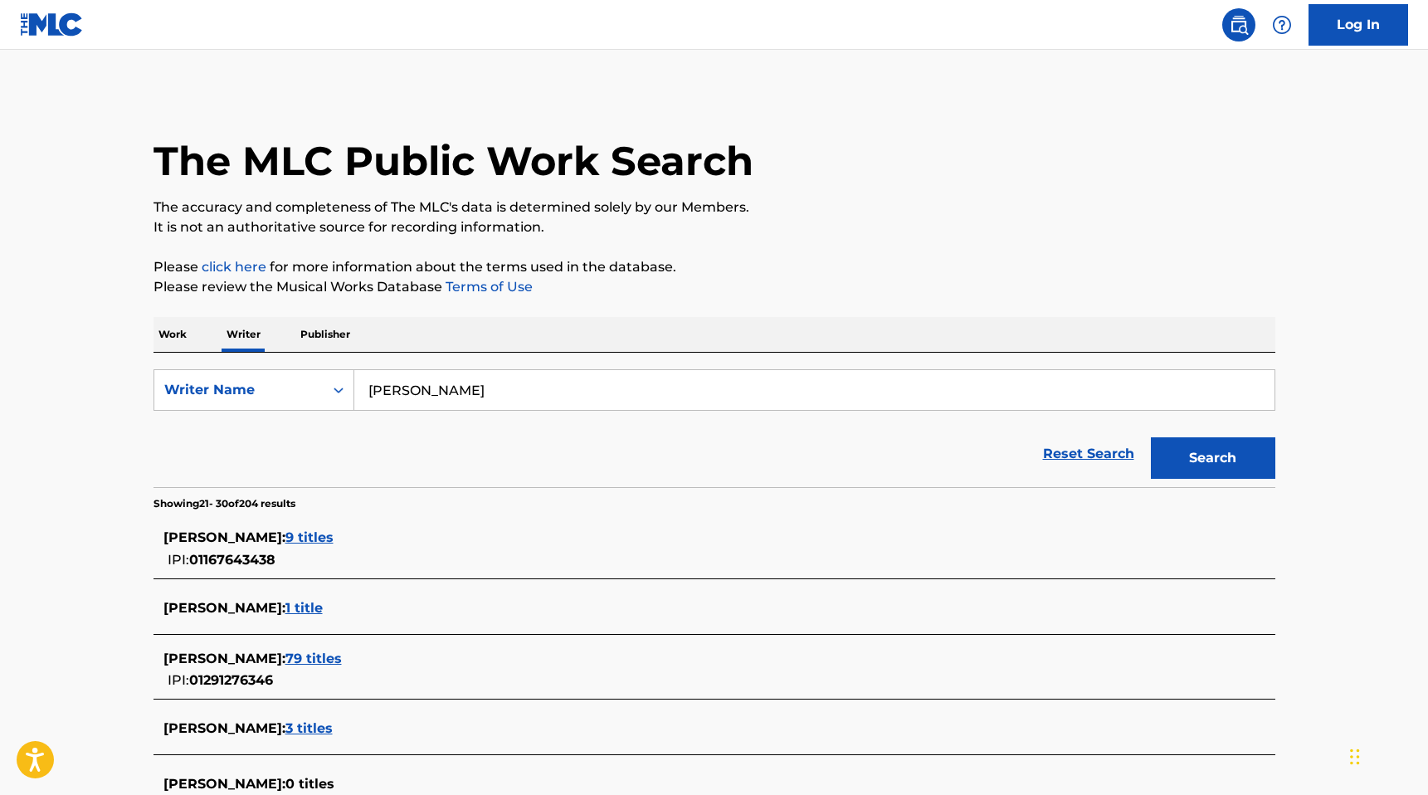
click at [508, 401] on input "[PERSON_NAME]" at bounding box center [814, 390] width 920 height 40
click at [149, 333] on div "The MLC Public Work Search The accuracy and completeness of The MLC's data is d…" at bounding box center [715, 632] width 1162 height 1083
click at [172, 333] on p "Work" at bounding box center [173, 334] width 38 height 35
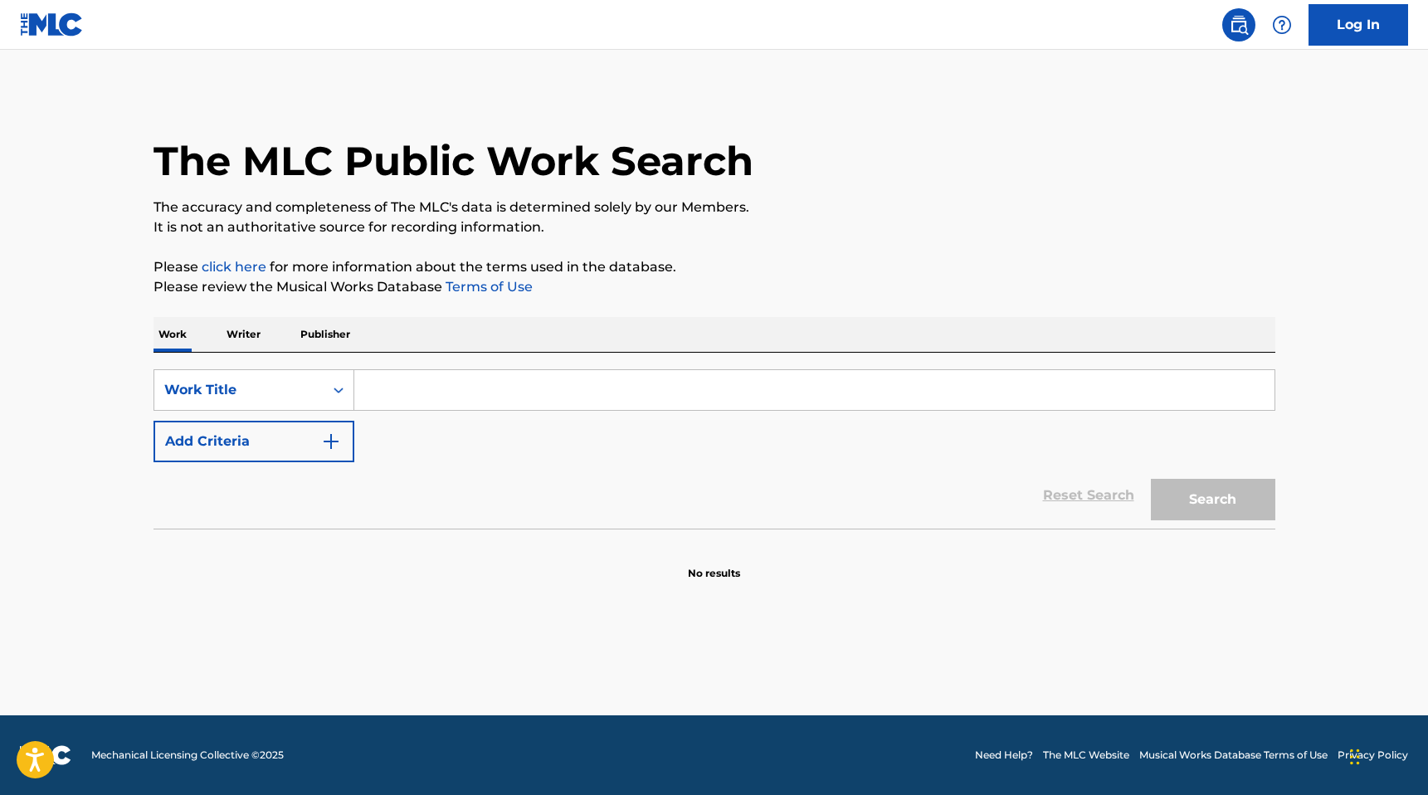
click at [465, 405] on input "Search Form" at bounding box center [814, 390] width 920 height 40
type input "roll wit me"
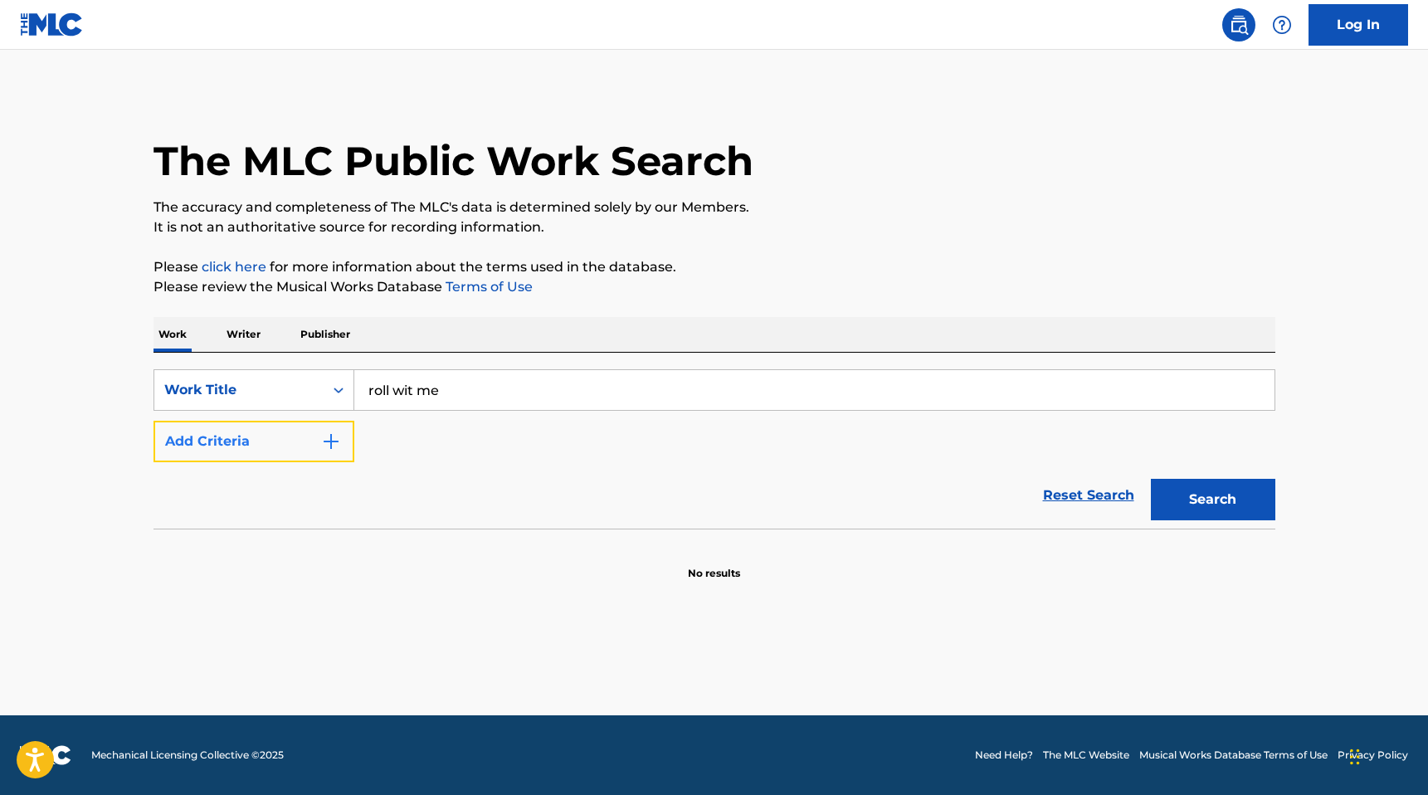
click at [270, 432] on button "Add Criteria" at bounding box center [254, 441] width 201 height 41
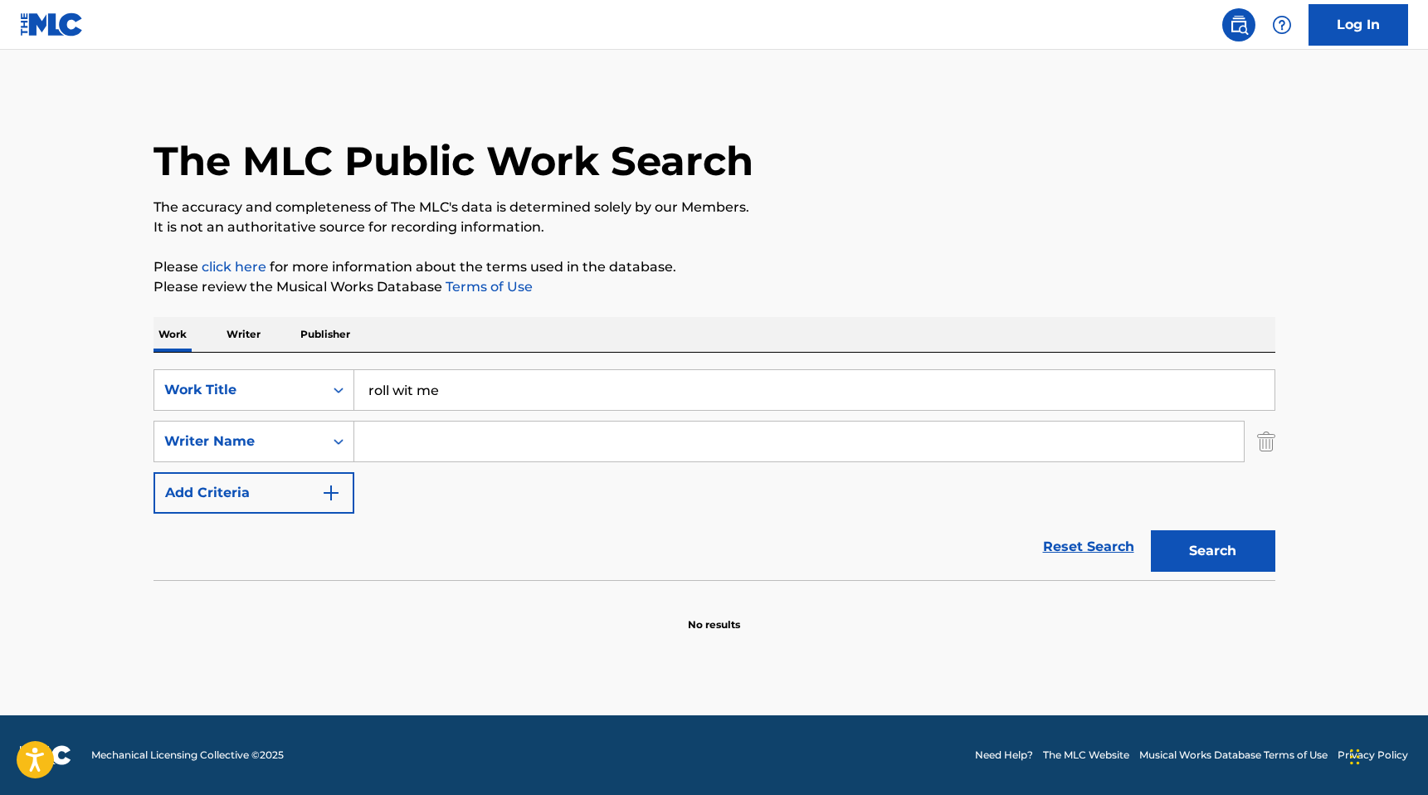
click at [403, 432] on input "Search Form" at bounding box center [799, 442] width 890 height 40
type input "[PERSON_NAME]"
click at [741, 559] on button "Search" at bounding box center [1213, 550] width 124 height 41
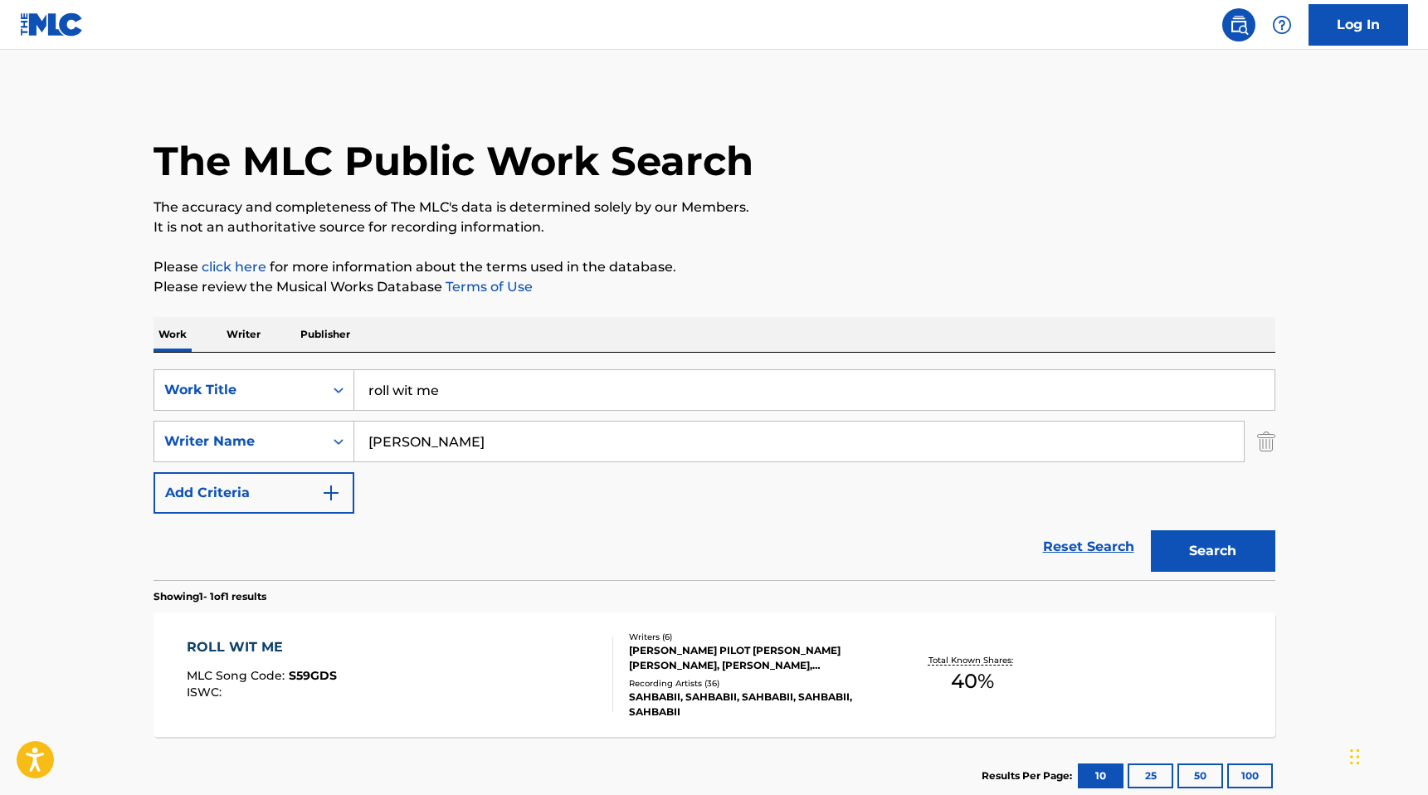
click at [702, 677] on div "Recording Artists ( 36 )" at bounding box center [754, 683] width 251 height 12
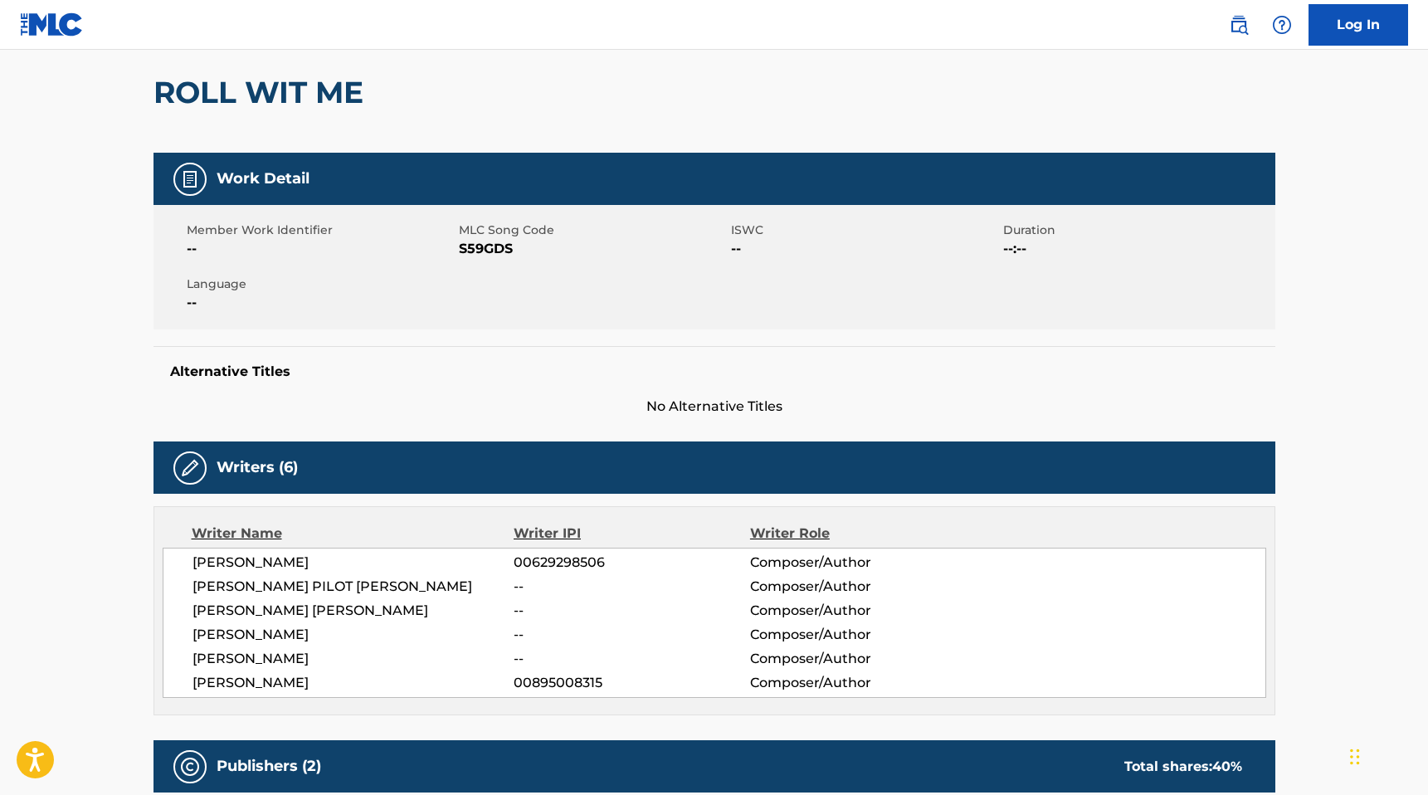
scroll to position [120, 0]
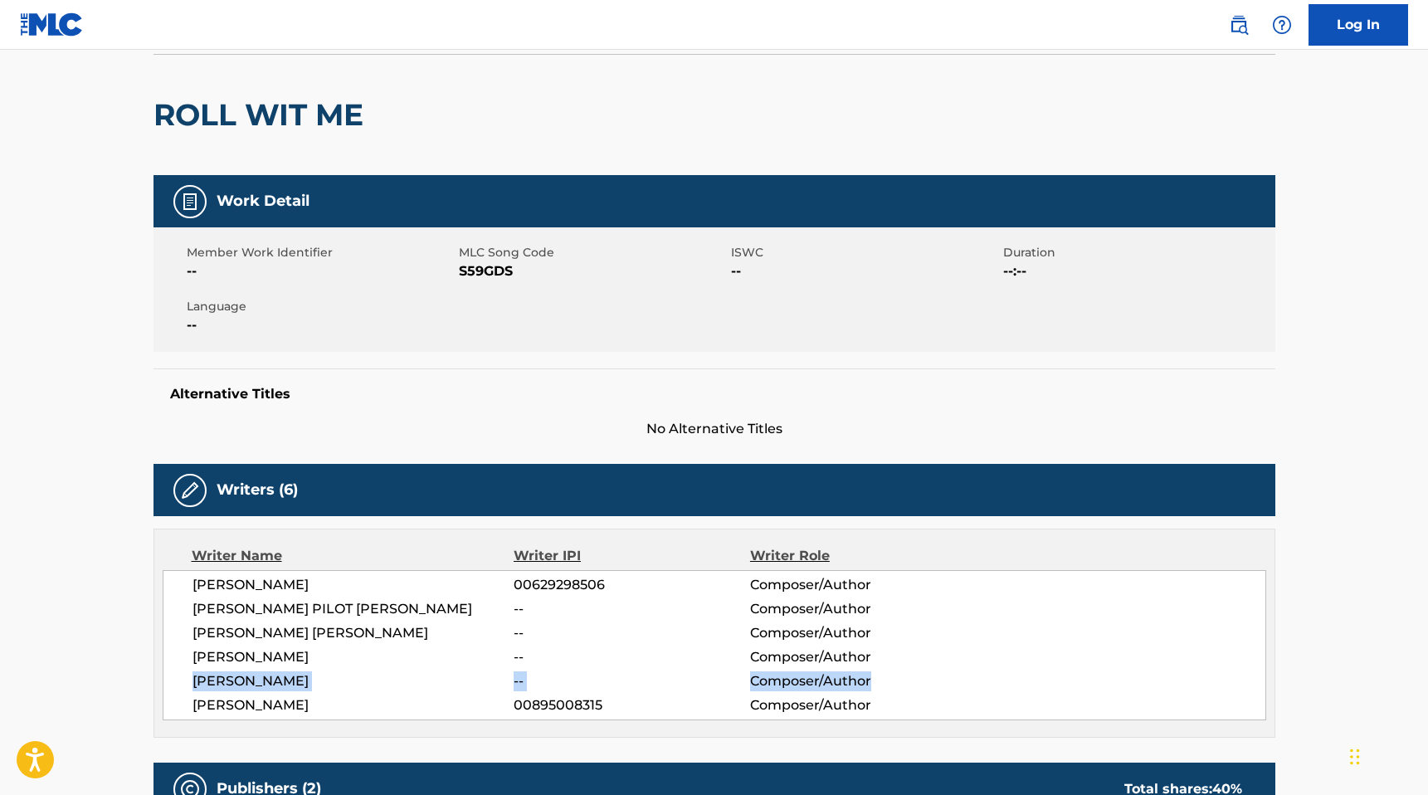
drag, startPoint x: 192, startPoint y: 680, endPoint x: 941, endPoint y: 679, distance: 749.3
click at [741, 679] on div "[PERSON_NAME] -- Composer/Author" at bounding box center [729, 681] width 1073 height 20
click at [741, 679] on span "Composer/Author" at bounding box center [857, 681] width 215 height 20
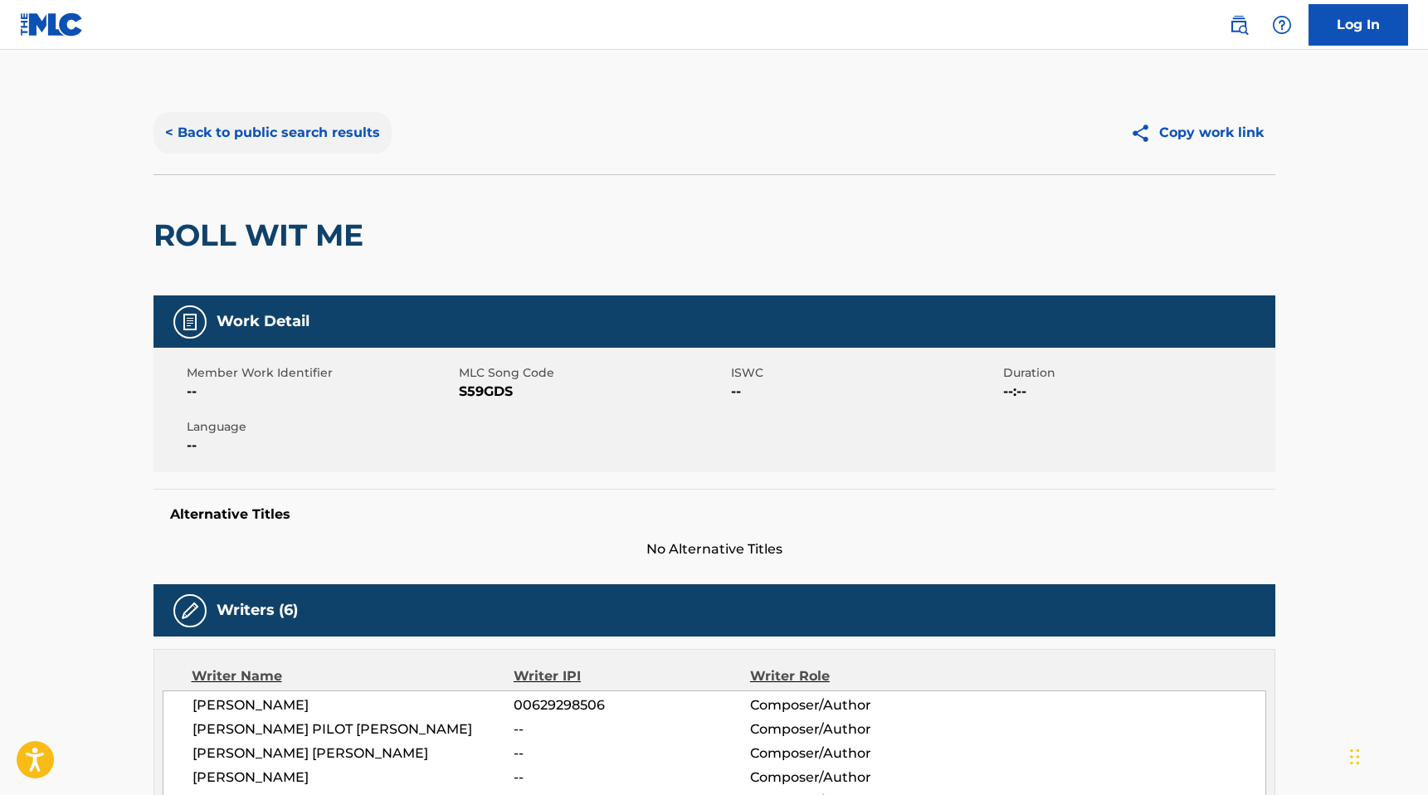
click at [278, 135] on button "< Back to public search results" at bounding box center [273, 132] width 238 height 41
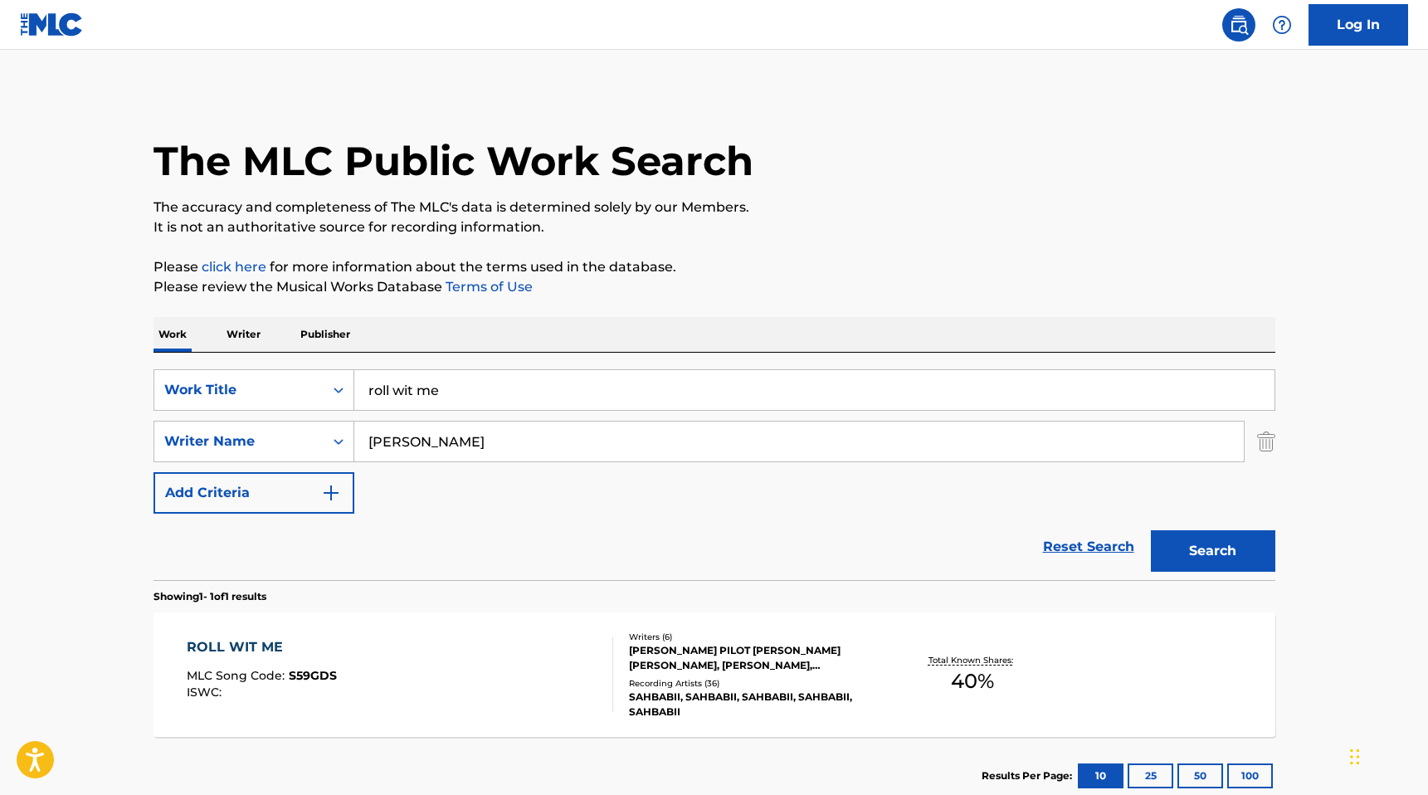
click at [721, 669] on div "[PERSON_NAME] PILOT [PERSON_NAME] [PERSON_NAME], [PERSON_NAME], [PERSON_NAME], …" at bounding box center [754, 658] width 251 height 30
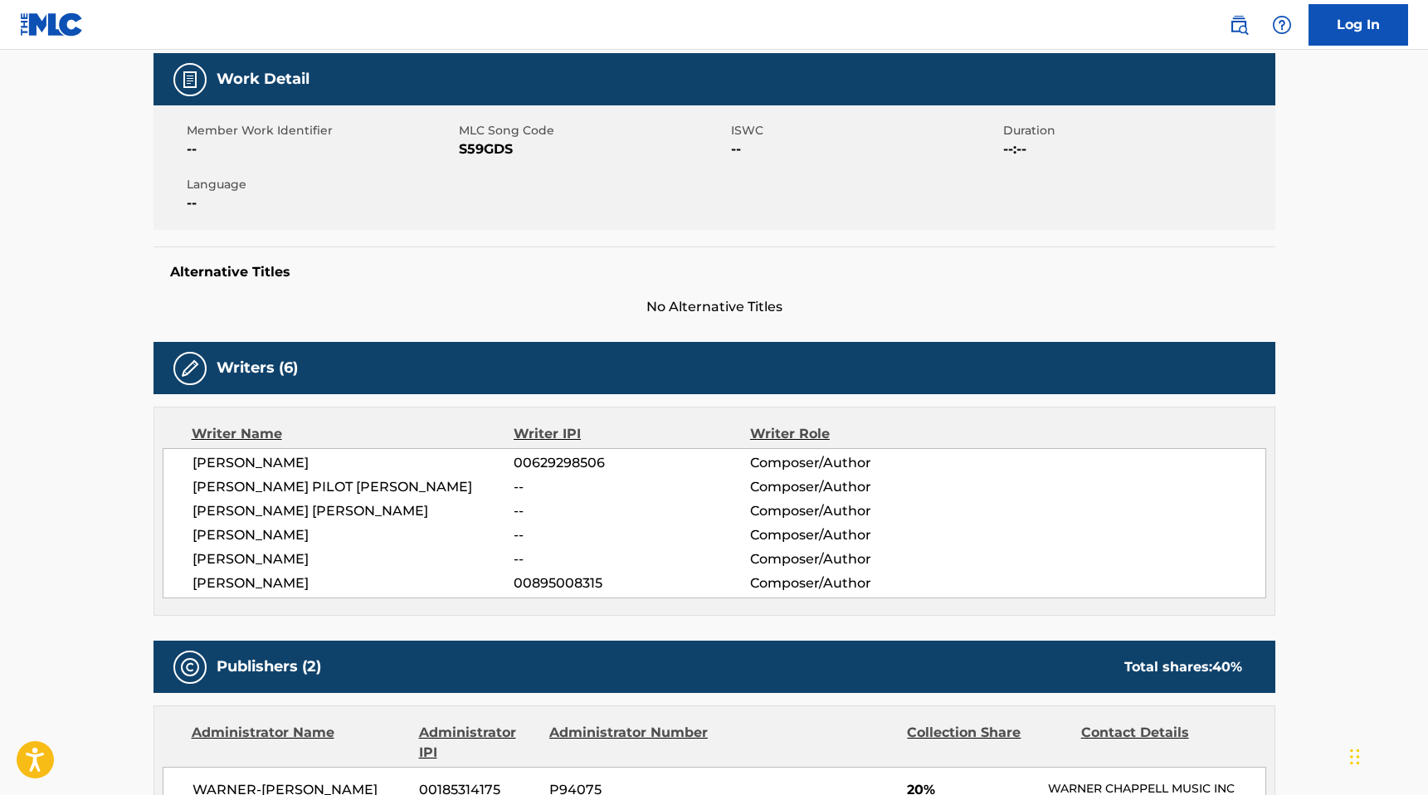
scroll to position [280, 0]
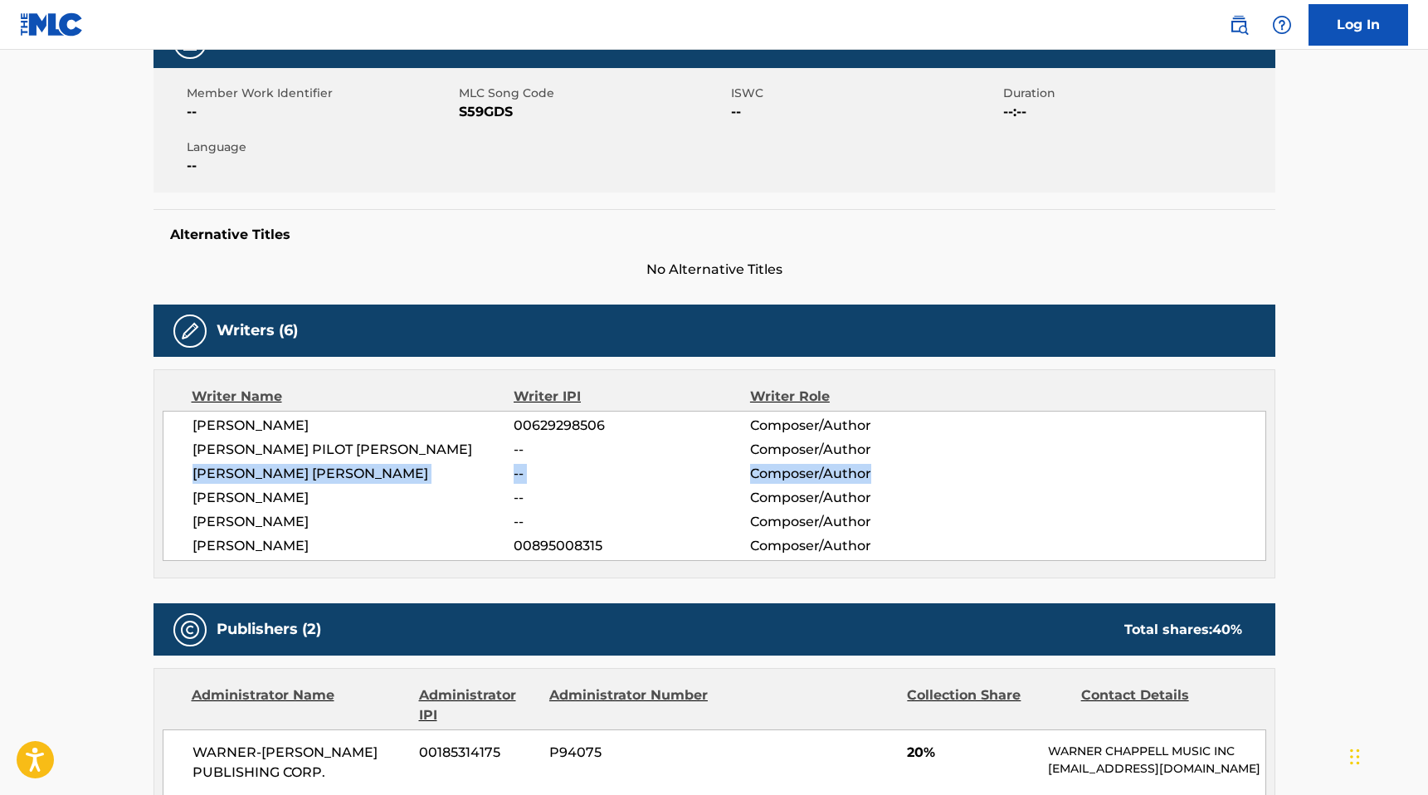
drag, startPoint x: 193, startPoint y: 473, endPoint x: 880, endPoint y: 469, distance: 687.9
click at [741, 469] on div "[DEMOGRAPHIC_DATA] [PERSON_NAME] -- Composer/Author" at bounding box center [729, 474] width 1073 height 20
click at [741, 469] on span "Composer/Author" at bounding box center [857, 474] width 215 height 20
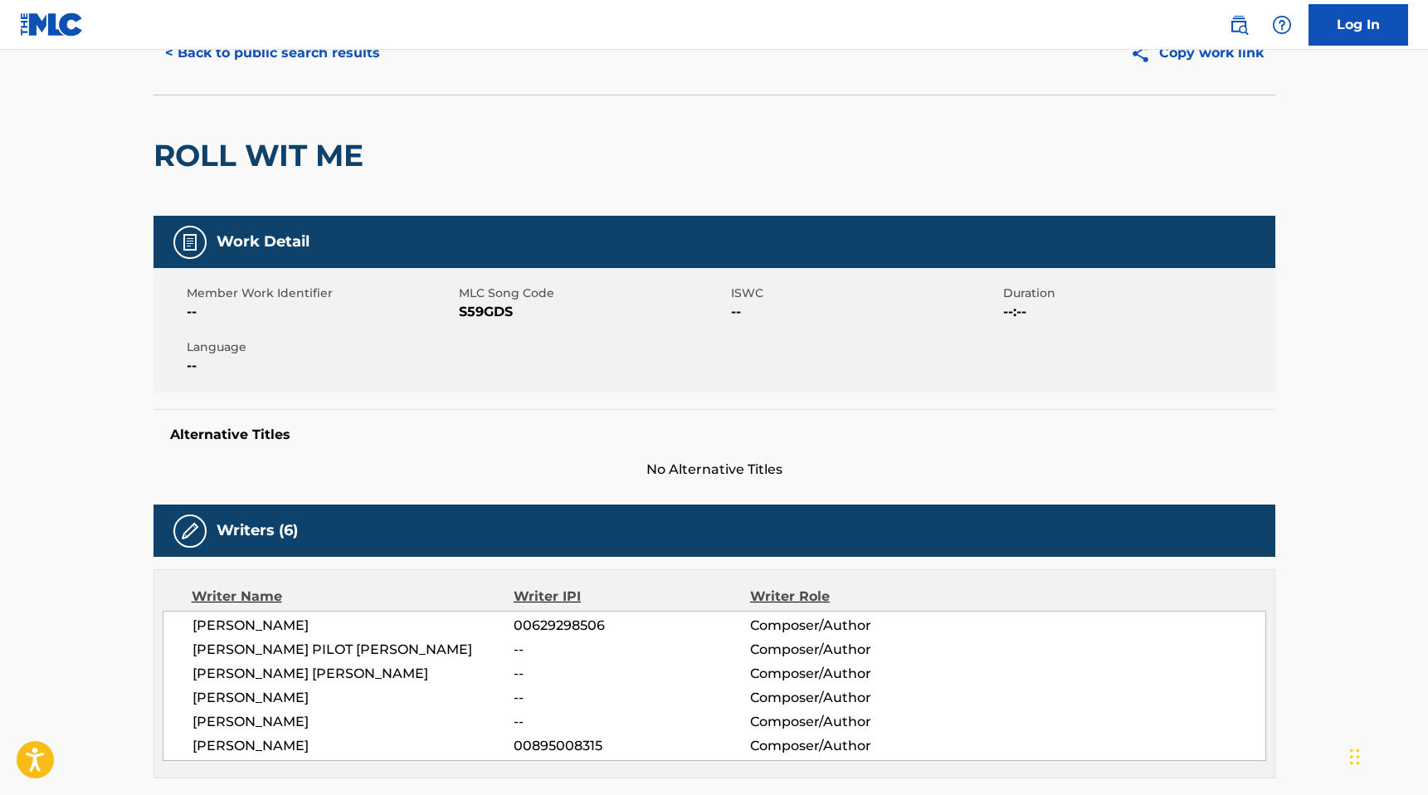
scroll to position [0, 0]
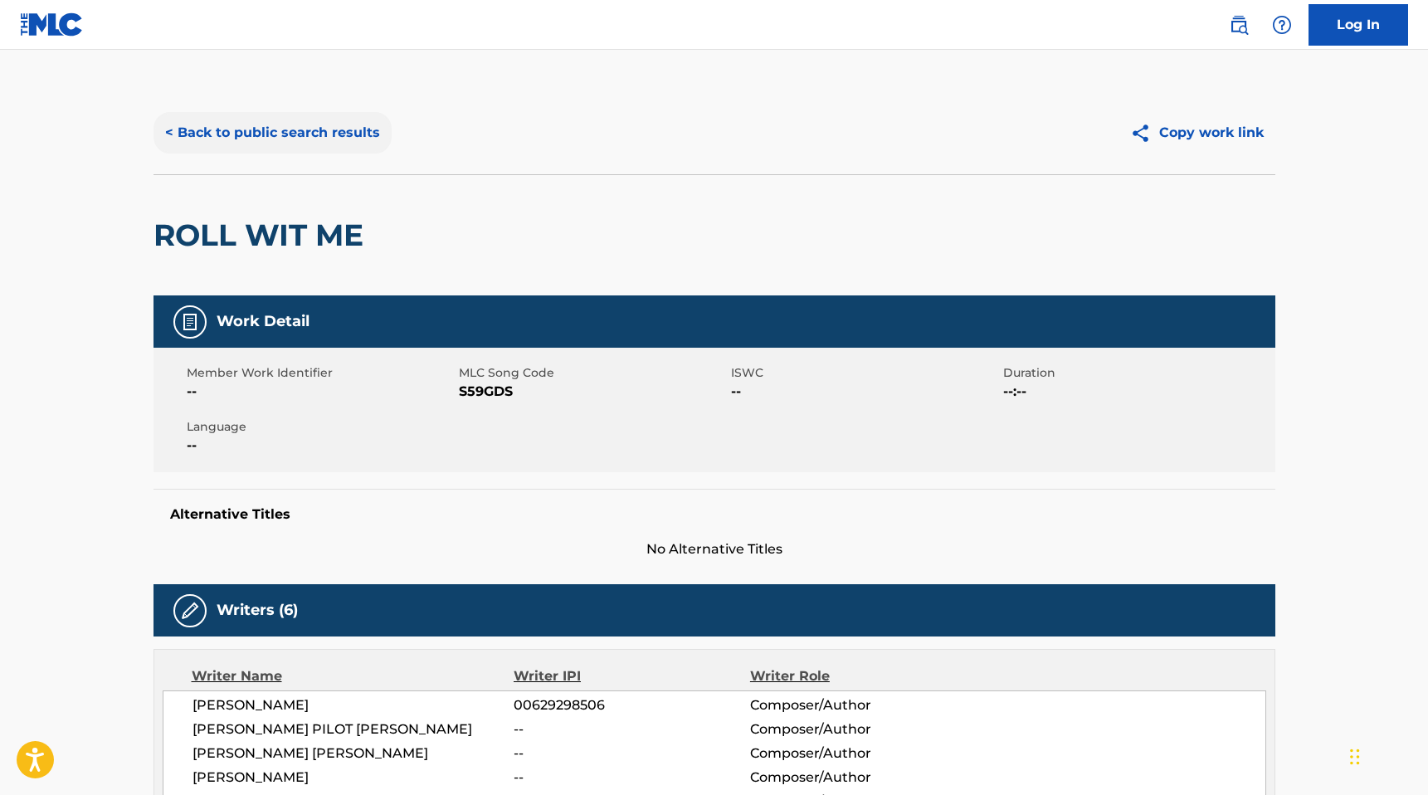
click at [256, 129] on button "< Back to public search results" at bounding box center [273, 132] width 238 height 41
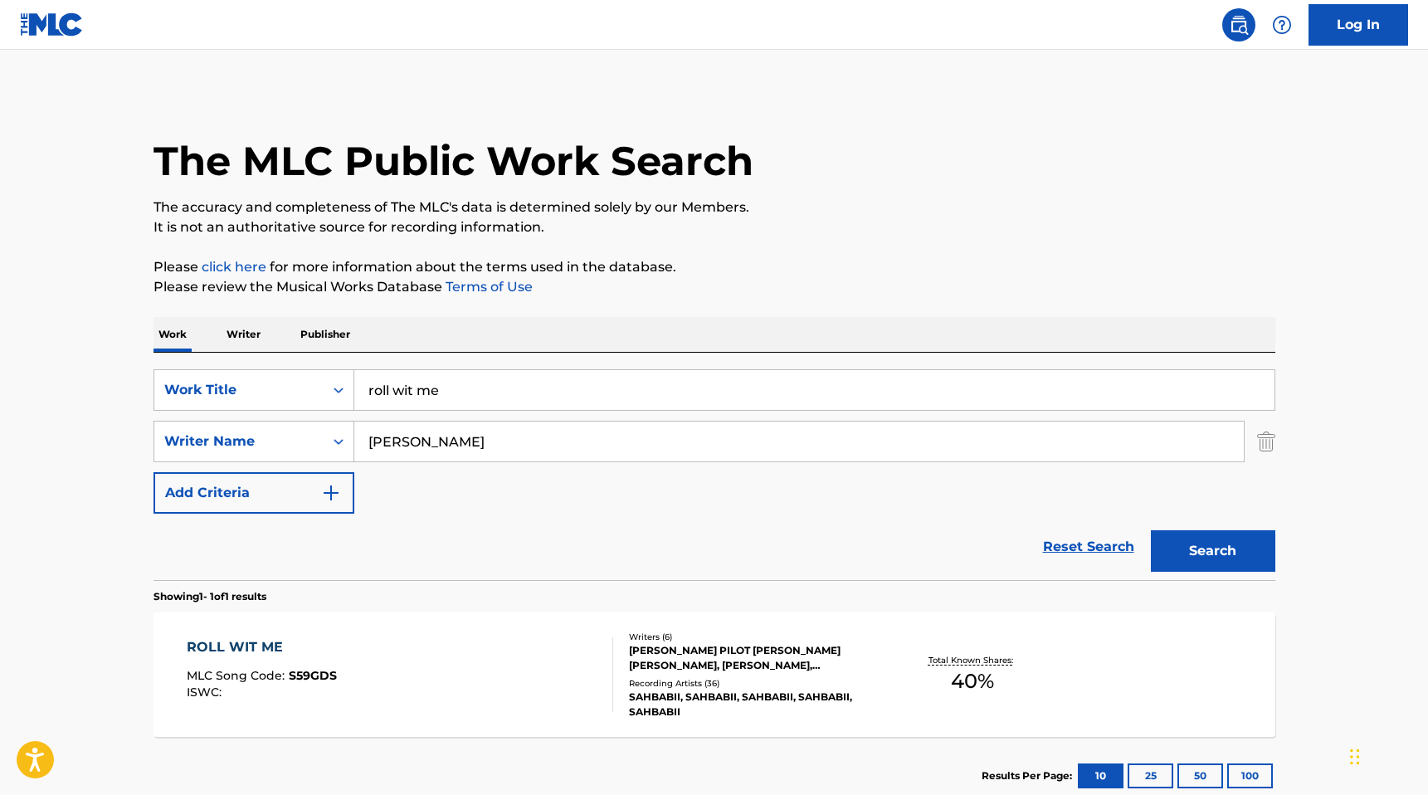
click at [230, 339] on p "Writer" at bounding box center [244, 334] width 44 height 35
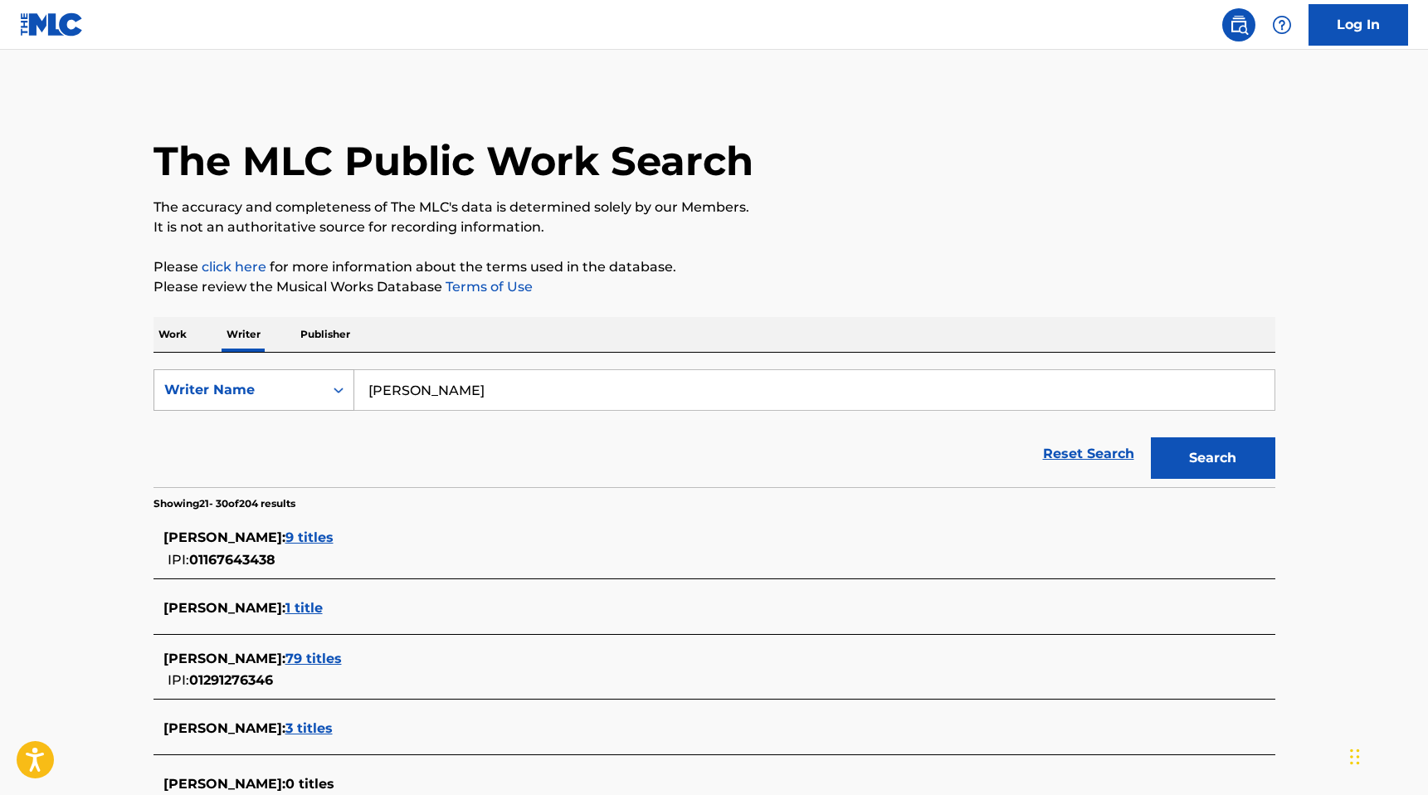
drag, startPoint x: 485, startPoint y: 386, endPoint x: 310, endPoint y: 372, distance: 175.7
click at [310, 372] on div "SearchWithCriteria76885c47-f2f9-4c66-ae85-303932b80f55 Writer Name [PERSON_NAME]" at bounding box center [715, 389] width 1122 height 41
type input "[PERSON_NAME]"
click at [741, 447] on button "Search" at bounding box center [1213, 457] width 124 height 41
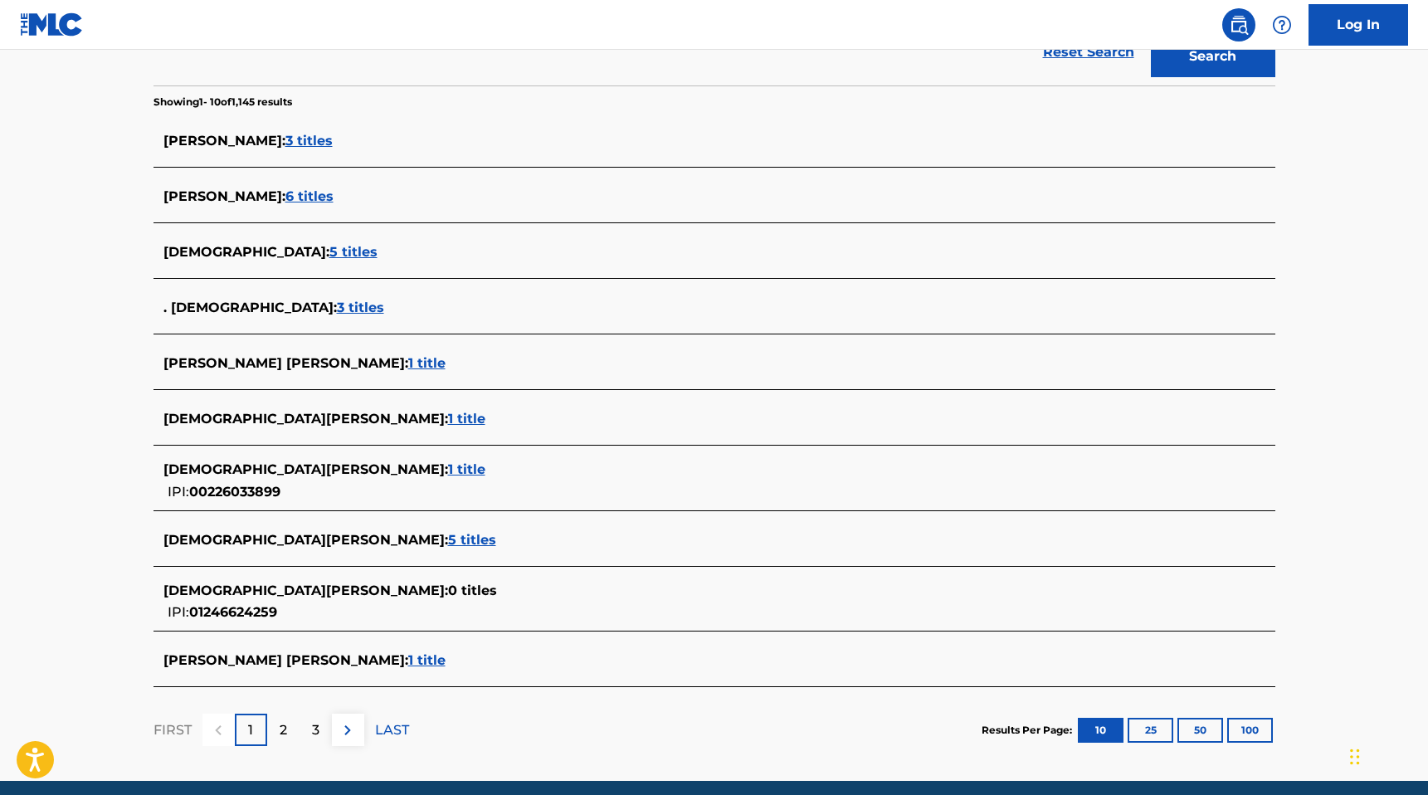
scroll to position [448, 0]
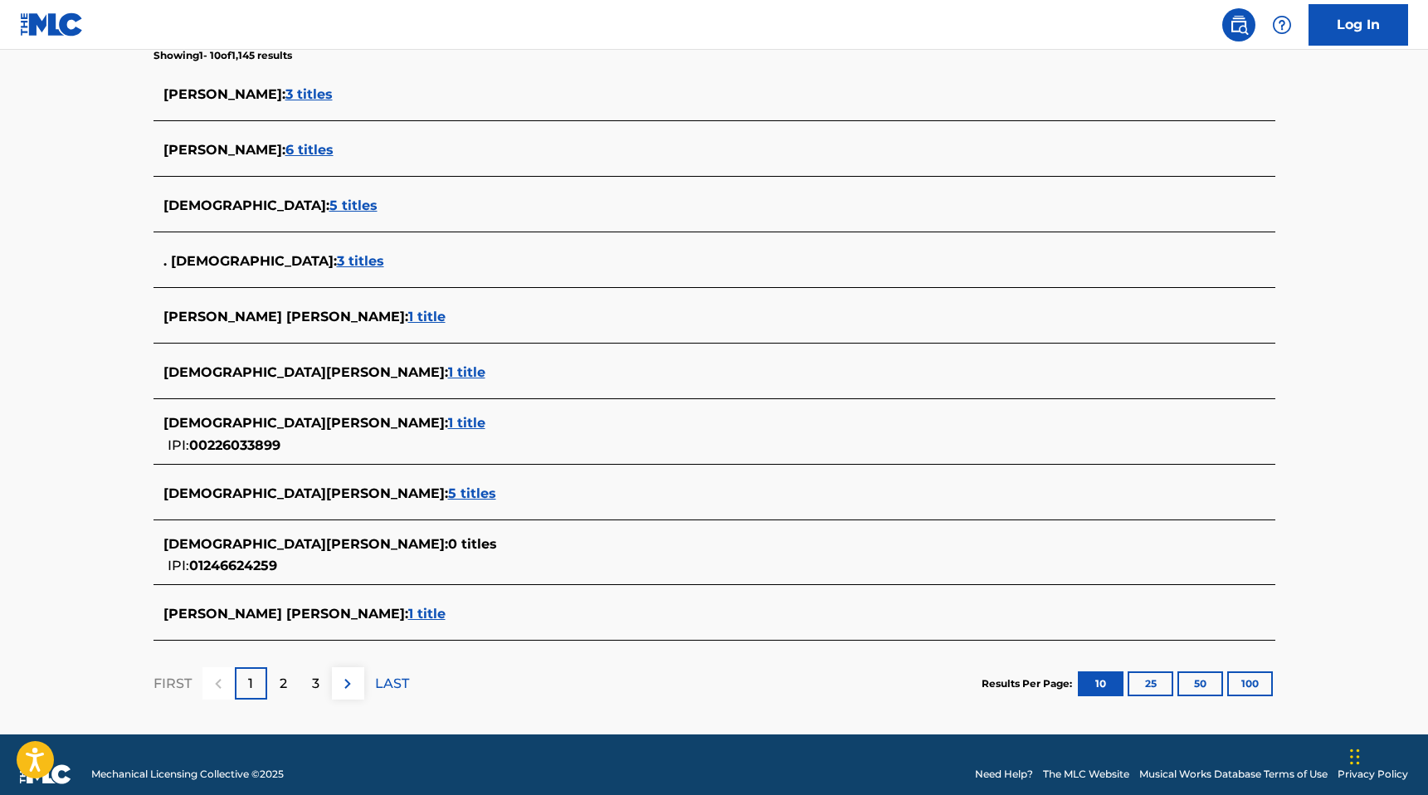
click at [448, 491] on span "5 titles" at bounding box center [472, 493] width 48 height 16
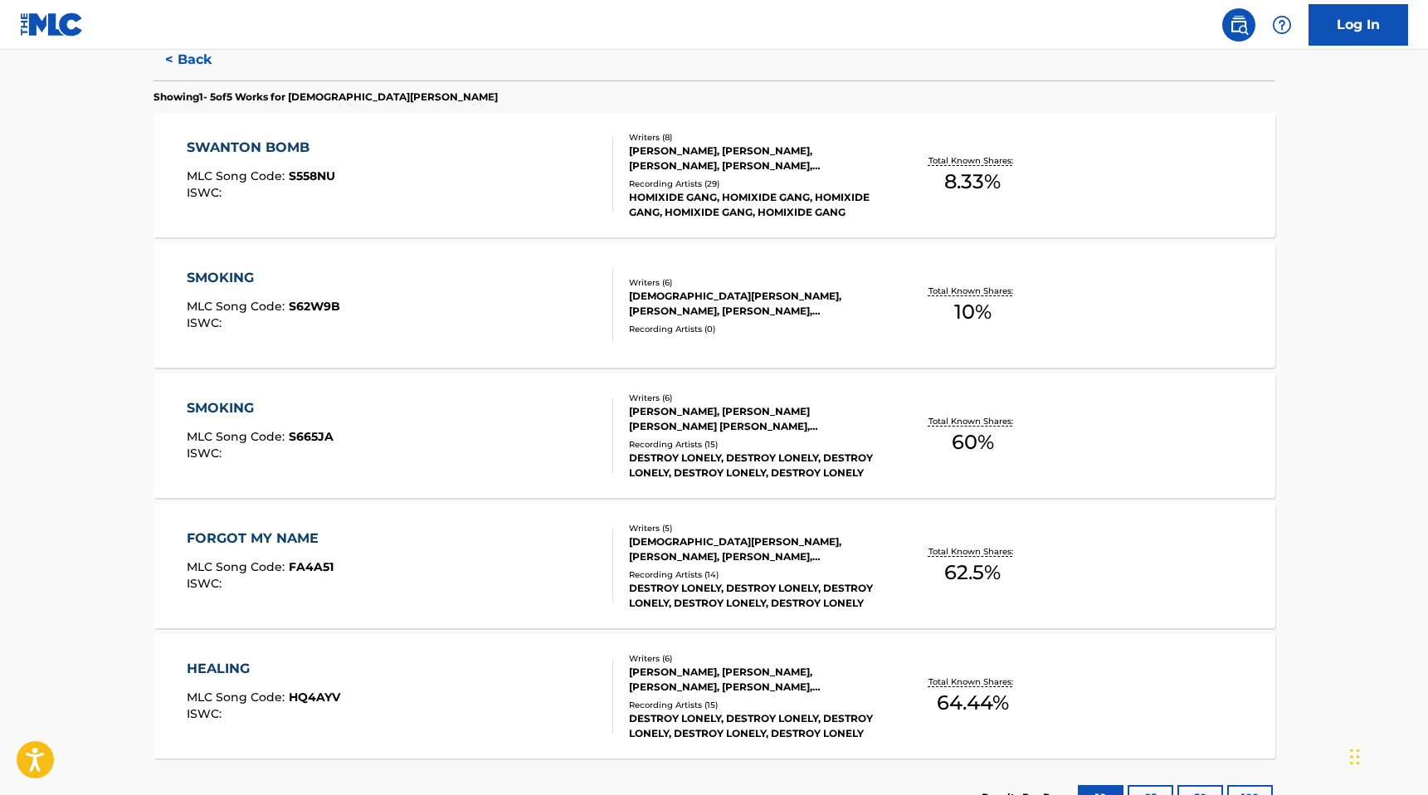
click at [542, 141] on div "SWANTON BOMB MLC Song Code : S558NU ISWC :" at bounding box center [400, 175] width 427 height 75
